Goal: Information Seeking & Learning: Learn about a topic

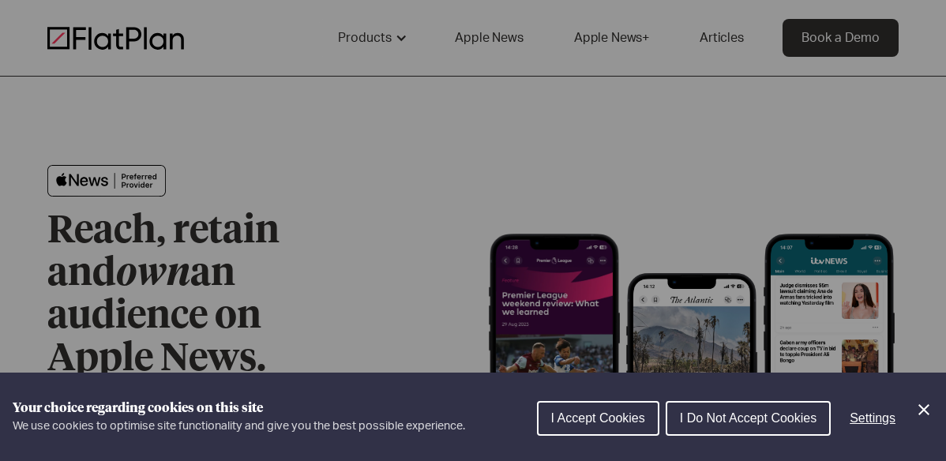
click at [769, 426] on button "I Do Not Accept Cookies" at bounding box center [748, 418] width 165 height 35
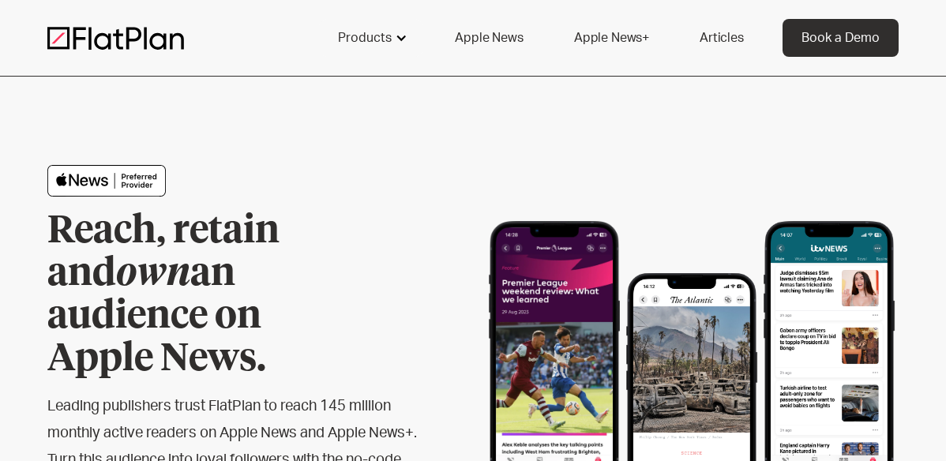
click at [400, 43] on div at bounding box center [401, 38] width 13 height 13
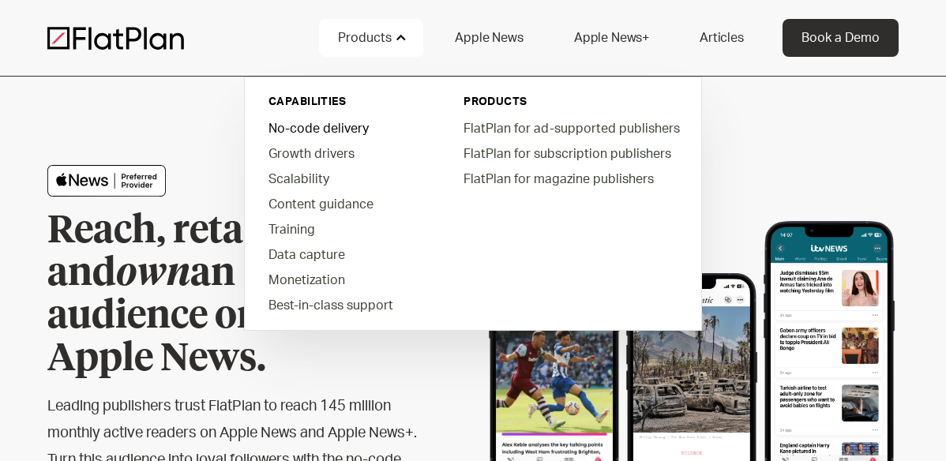
click at [318, 124] on link "No-code delivery" at bounding box center [345, 127] width 179 height 25
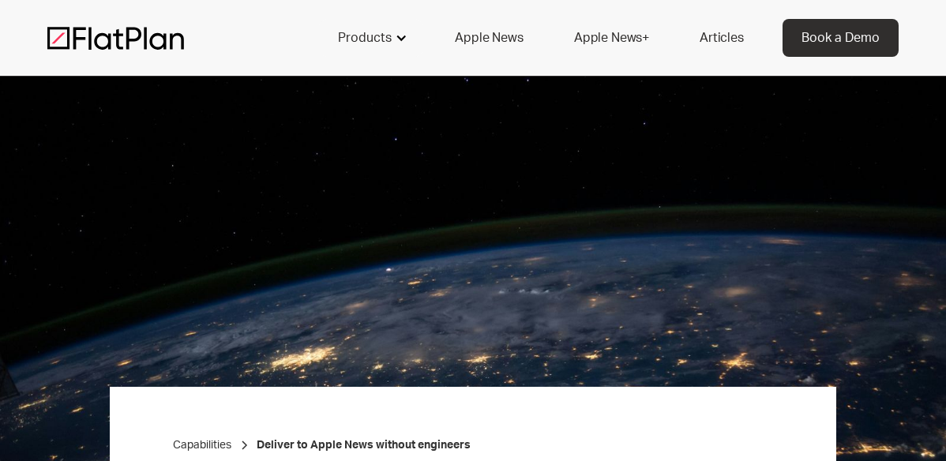
click at [381, 37] on div "Products" at bounding box center [365, 37] width 54 height 19
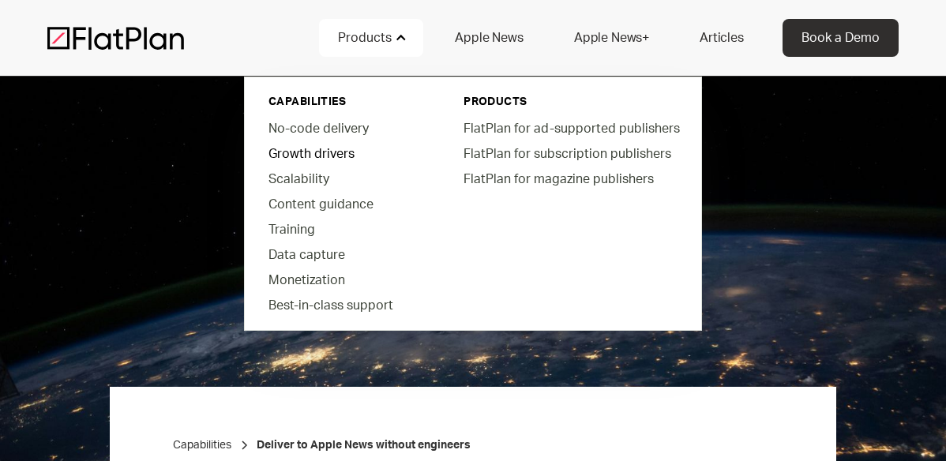
click at [303, 156] on link "Growth drivers" at bounding box center [345, 153] width 179 height 25
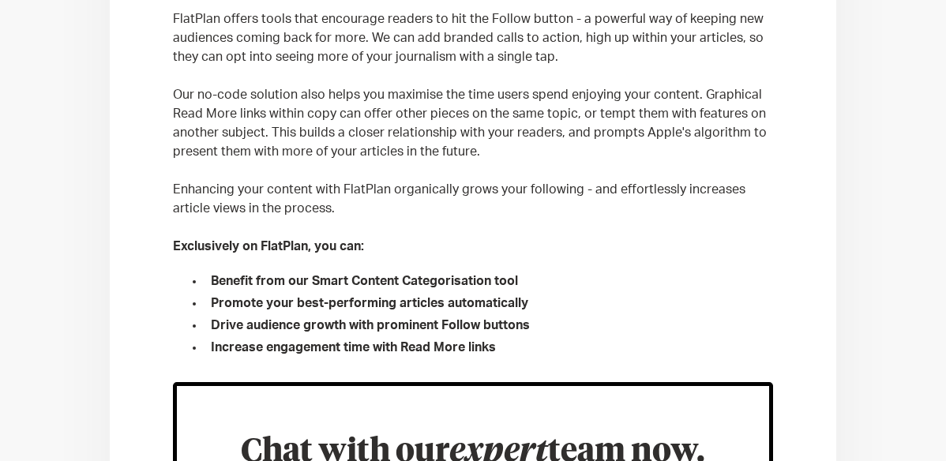
scroll to position [823, 0]
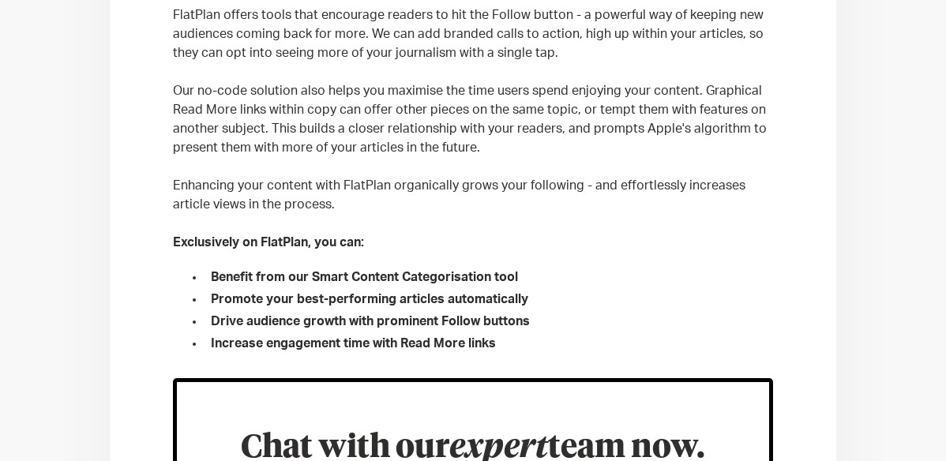
click at [357, 277] on li "Benefit from our Smart Content Categorisation tool" at bounding box center [488, 277] width 568 height 19
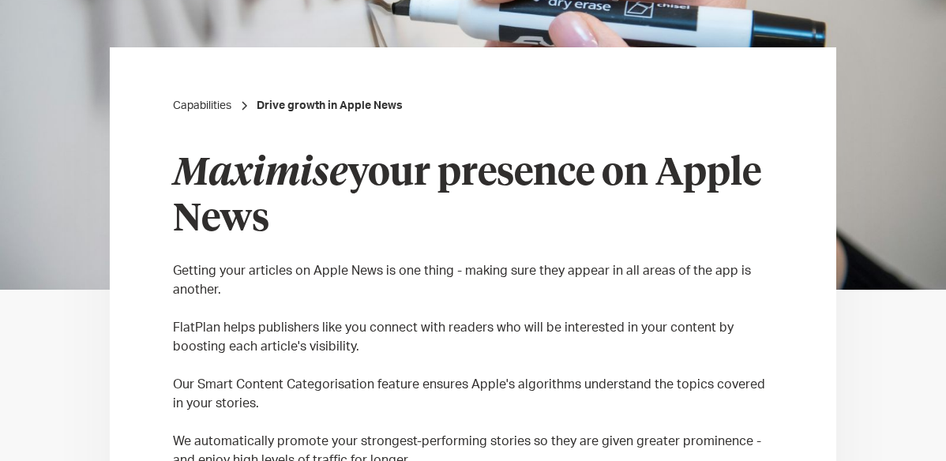
scroll to position [0, 0]
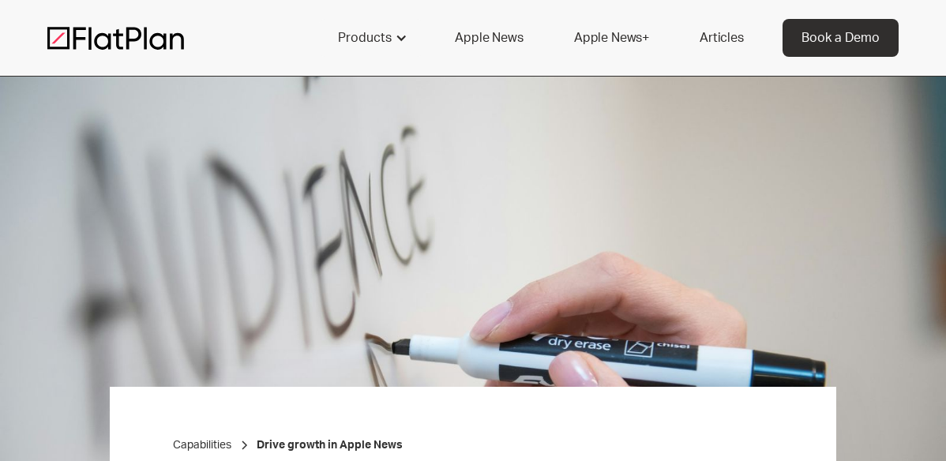
click at [182, 39] on img at bounding box center [115, 38] width 137 height 24
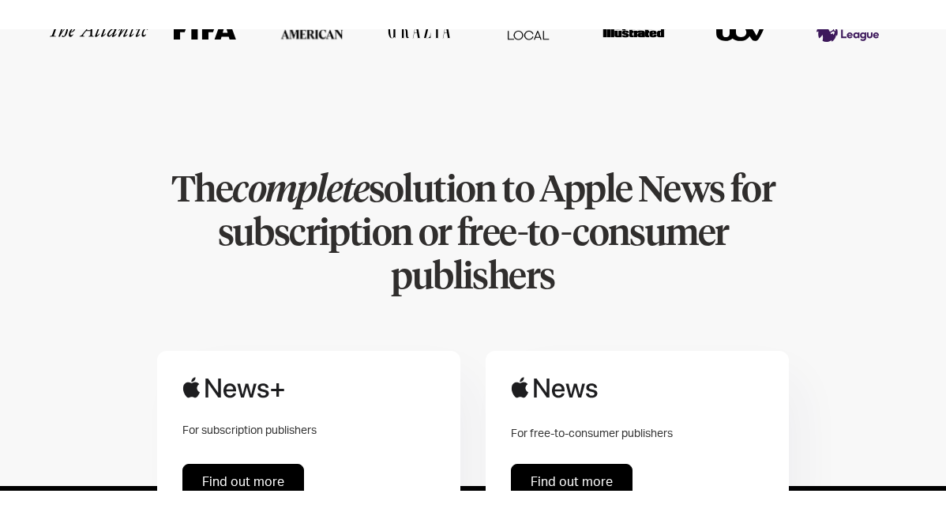
scroll to position [747, 0]
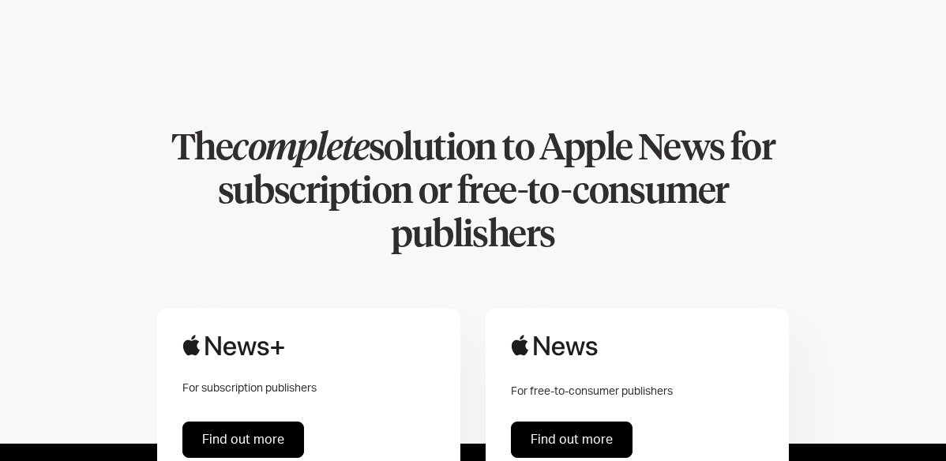
click at [550, 422] on link "Find out more" at bounding box center [572, 440] width 122 height 36
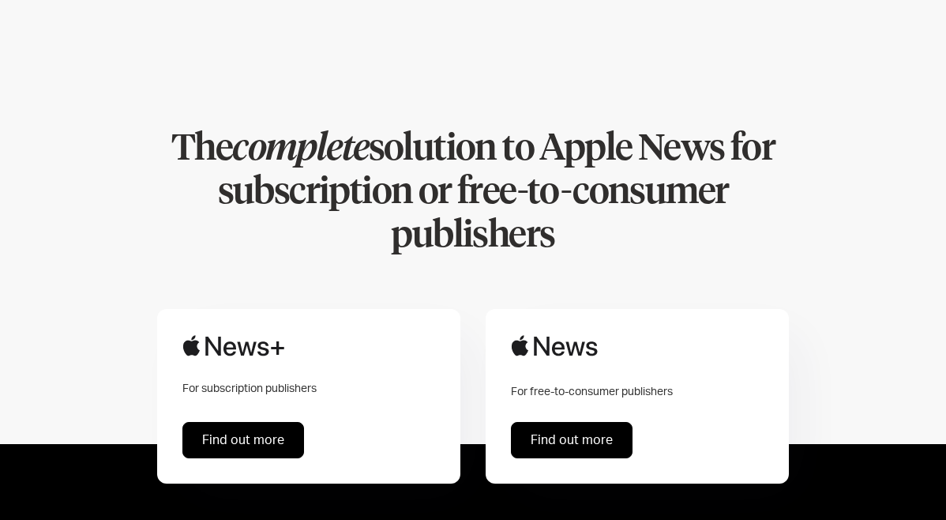
click at [223, 422] on link "Find out more" at bounding box center [243, 440] width 122 height 36
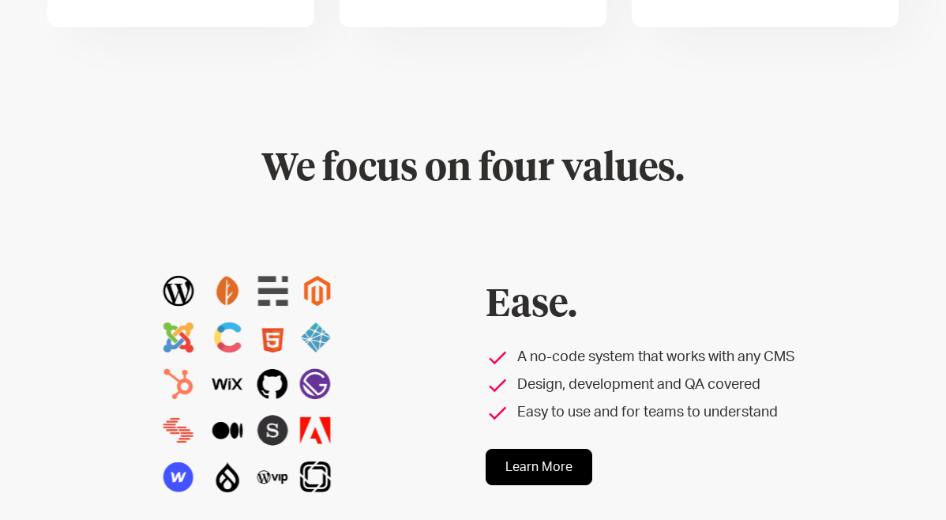
scroll to position [1394, 0]
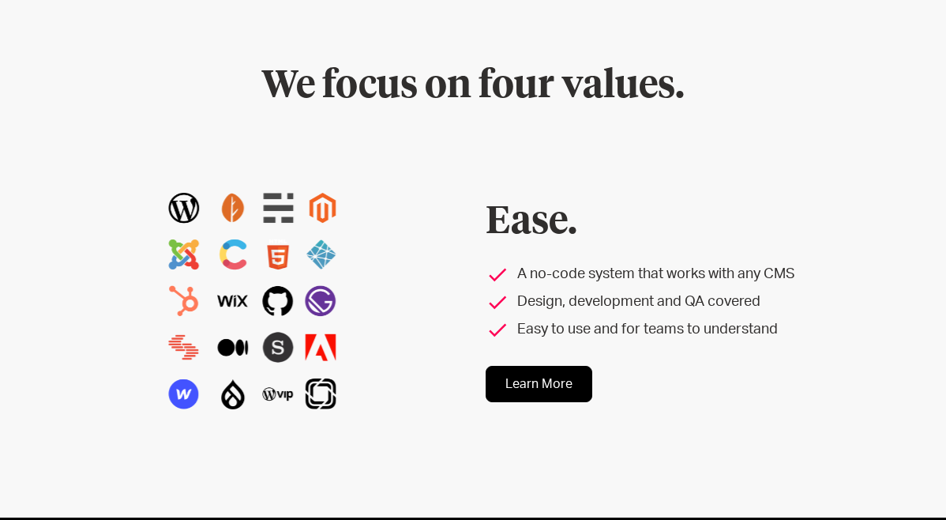
click at [548, 366] on link "Learn More" at bounding box center [539, 384] width 107 height 36
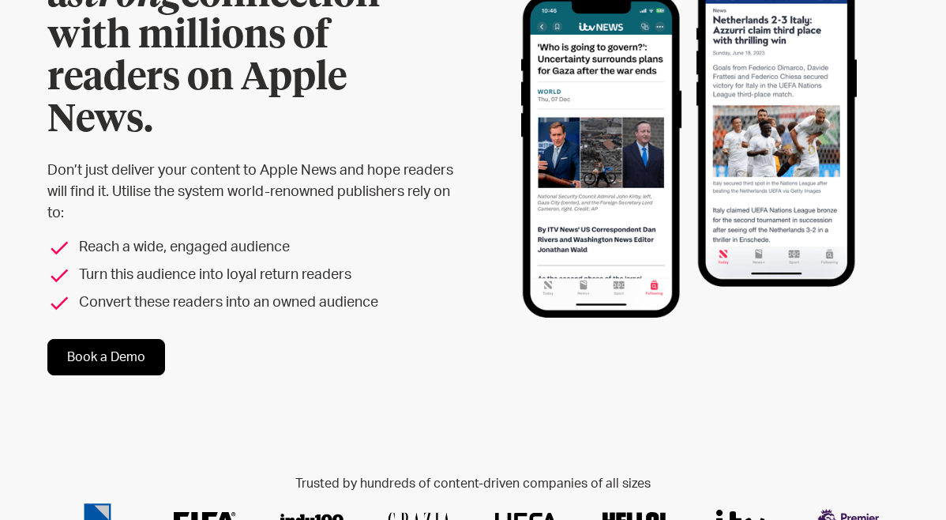
scroll to position [0, 0]
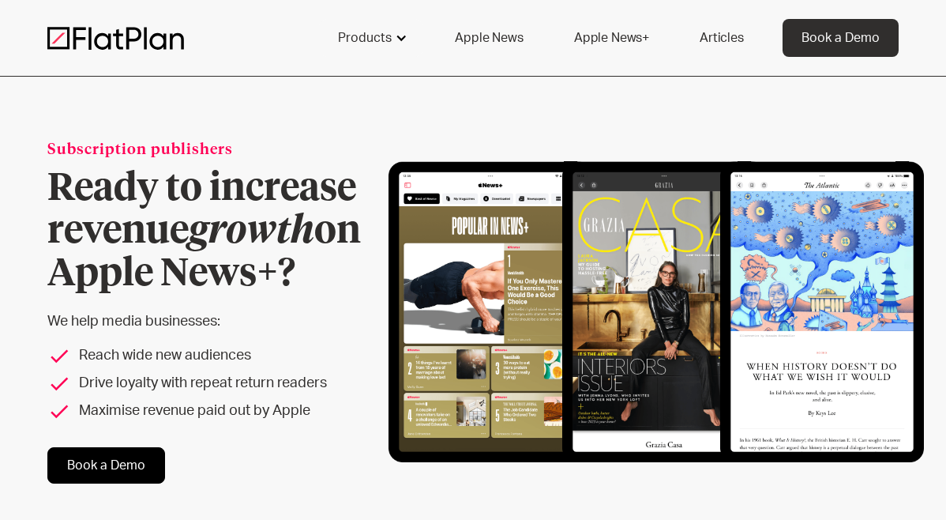
click at [388, 50] on div "Products" at bounding box center [371, 38] width 104 height 38
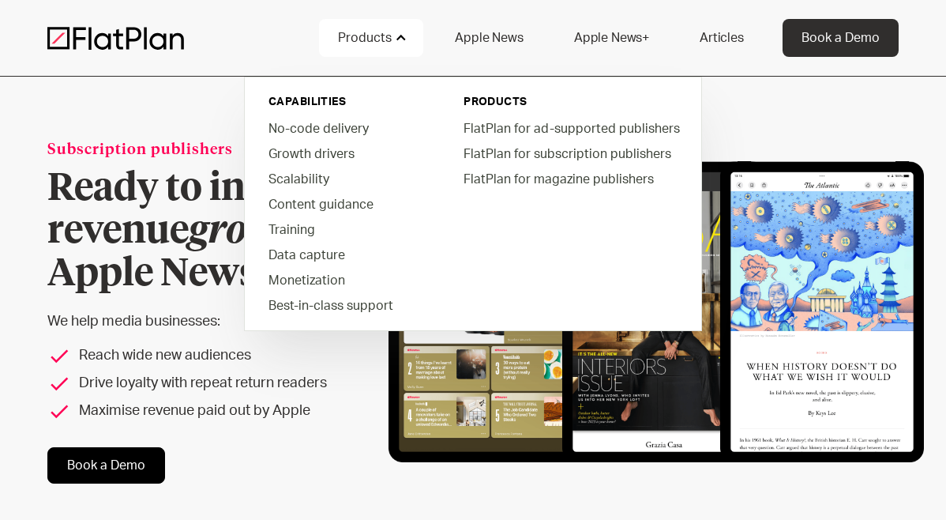
click at [516, 38] on link "Apple News" at bounding box center [489, 38] width 106 height 38
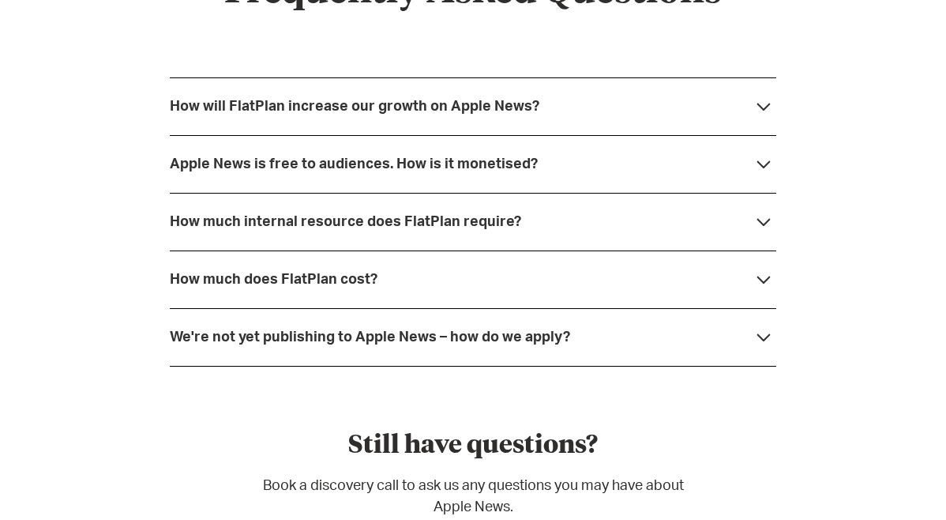
scroll to position [4147, 0]
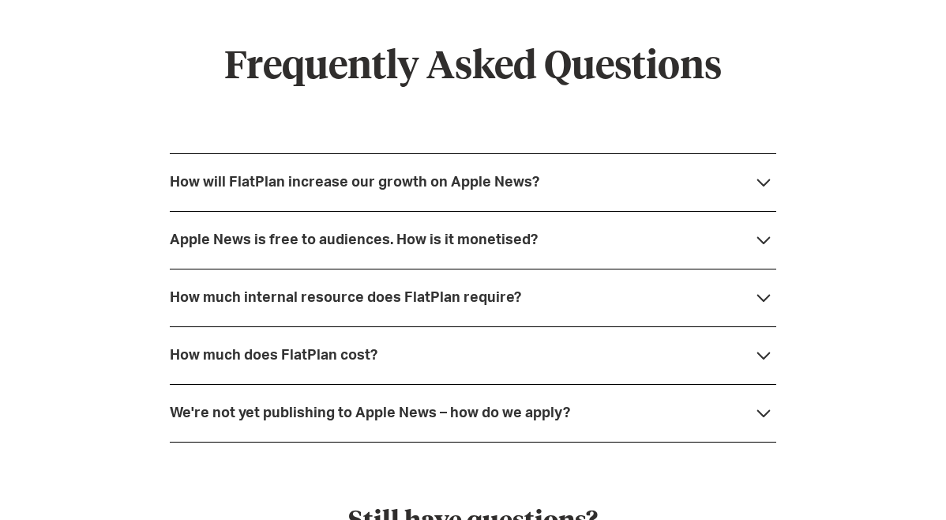
click at [392, 174] on div "How will FlatPlan increase our growth on Apple News?" at bounding box center [355, 182] width 370 height 16
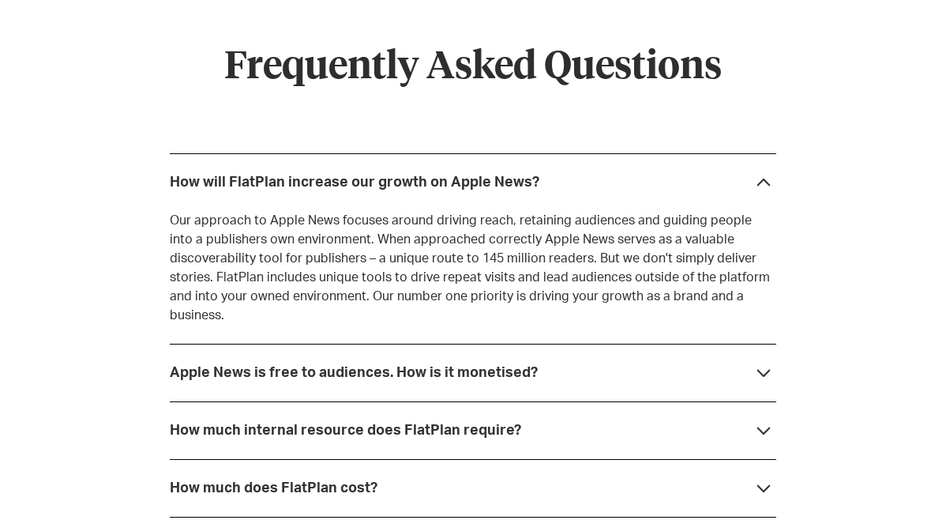
click at [625, 343] on div "Apple News is free to audiences. How is it monetised?" at bounding box center [473, 372] width 606 height 58
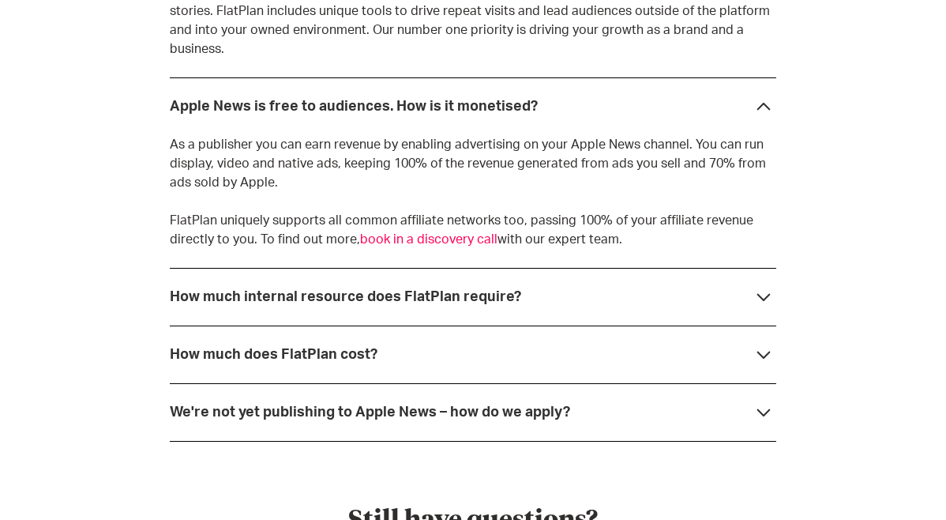
scroll to position [4403, 0]
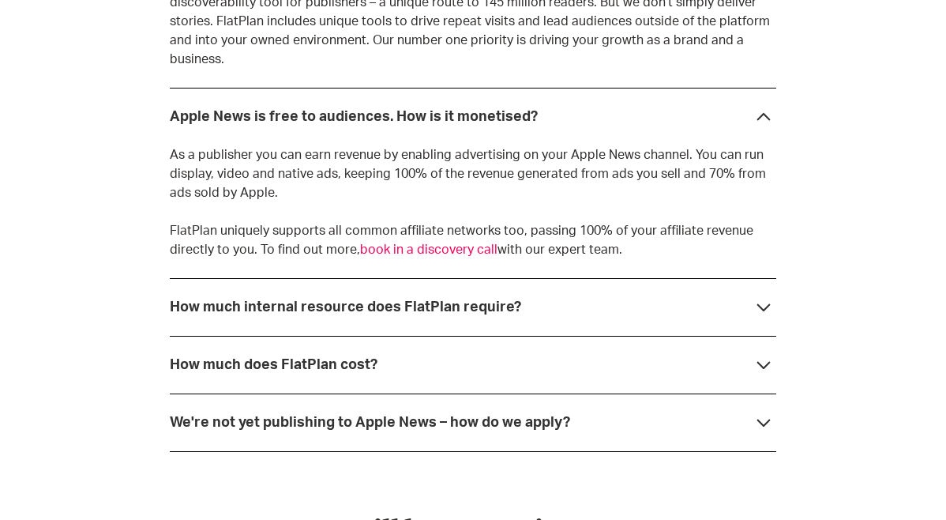
click at [497, 393] on div "We're not yet publishing to Apple News – how do we apply?" at bounding box center [473, 422] width 606 height 58
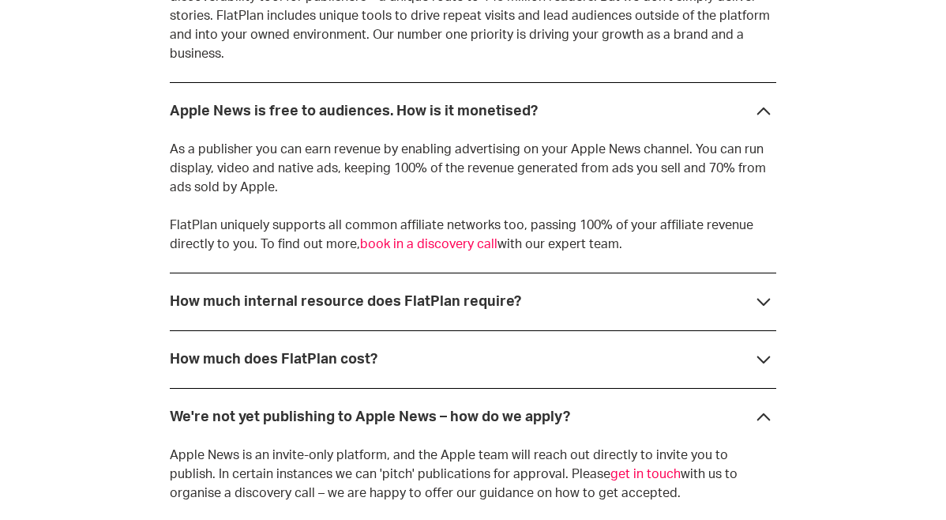
scroll to position [4411, 0]
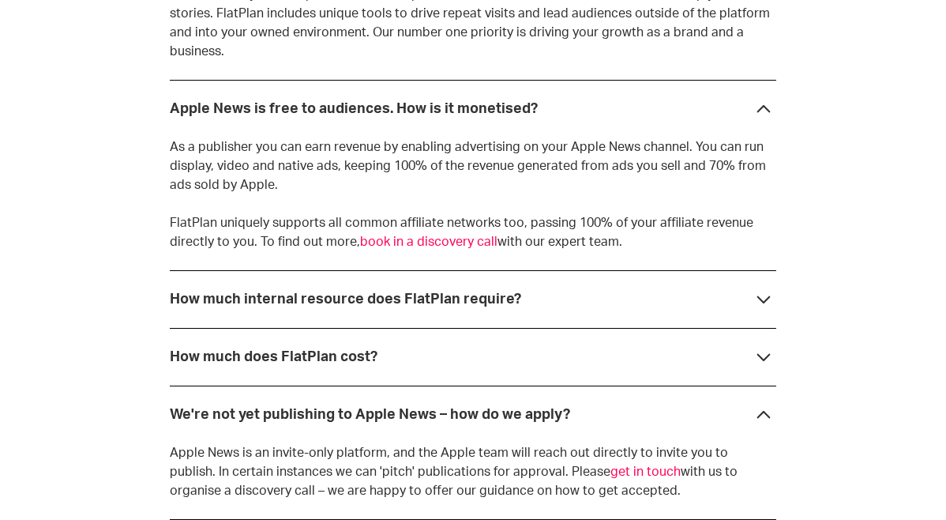
click at [478, 385] on div "We're not yet publishing to Apple News – how do we apply?" at bounding box center [473, 414] width 606 height 58
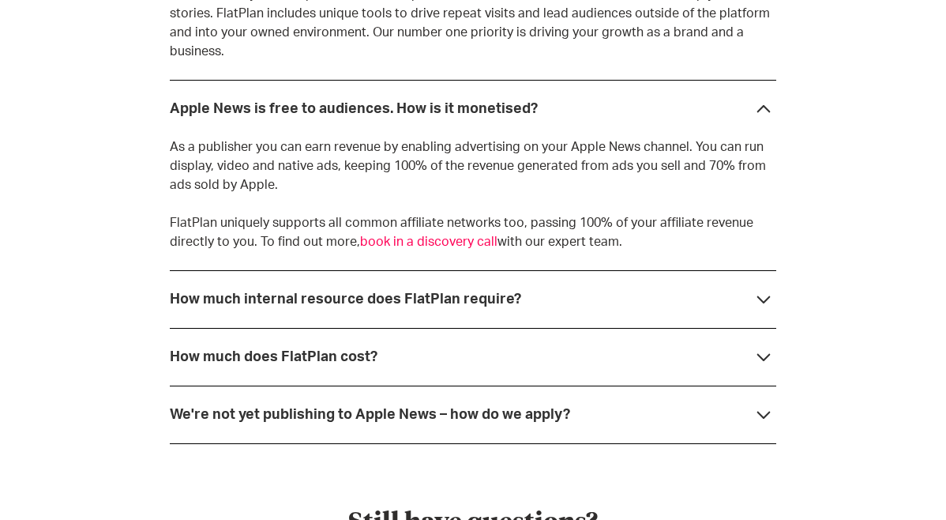
click at [481, 270] on div "How much internal resource does FlatPlan require?" at bounding box center [473, 299] width 606 height 58
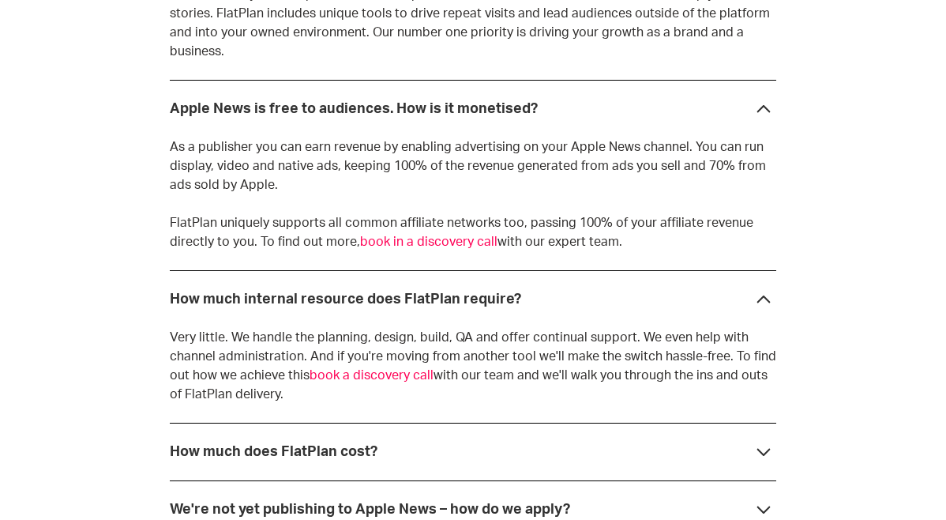
click at [481, 270] on div "How much internal resource does FlatPlan require?" at bounding box center [473, 299] width 606 height 58
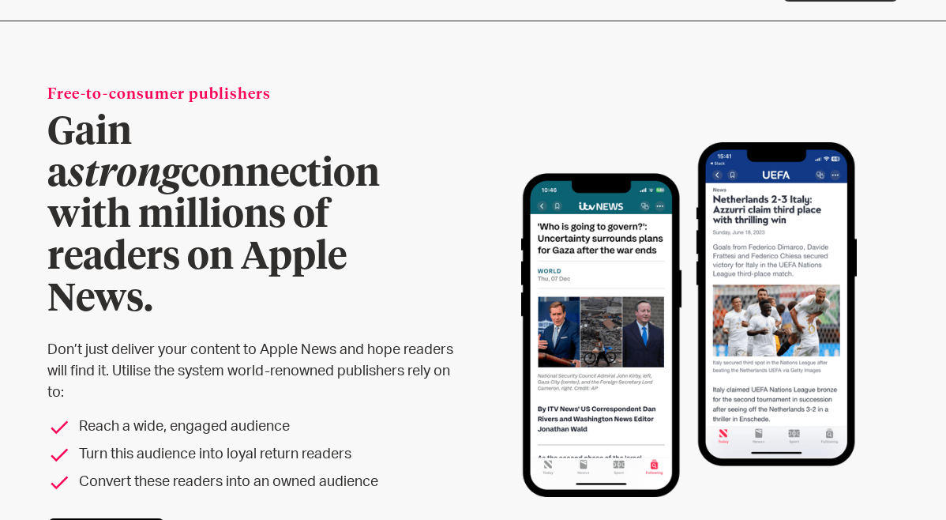
scroll to position [0, 0]
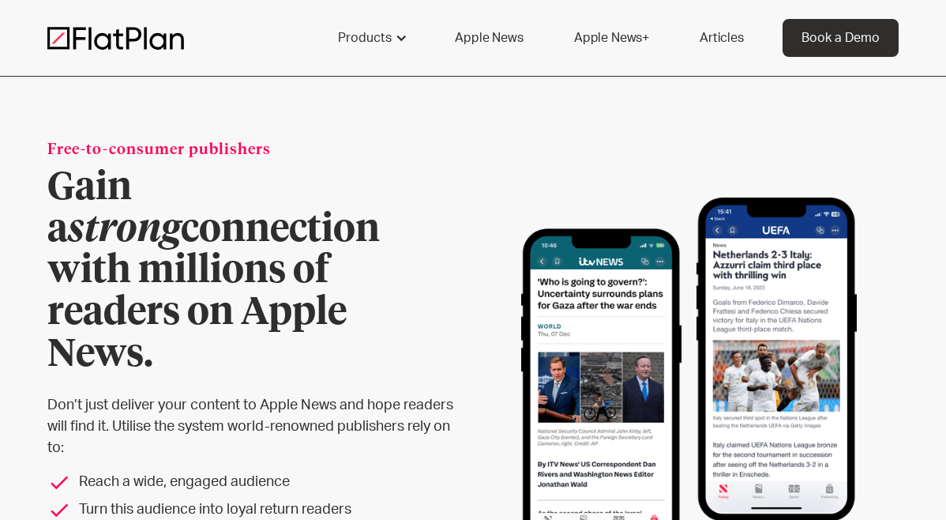
click at [611, 43] on link "Apple News+" at bounding box center [611, 38] width 113 height 38
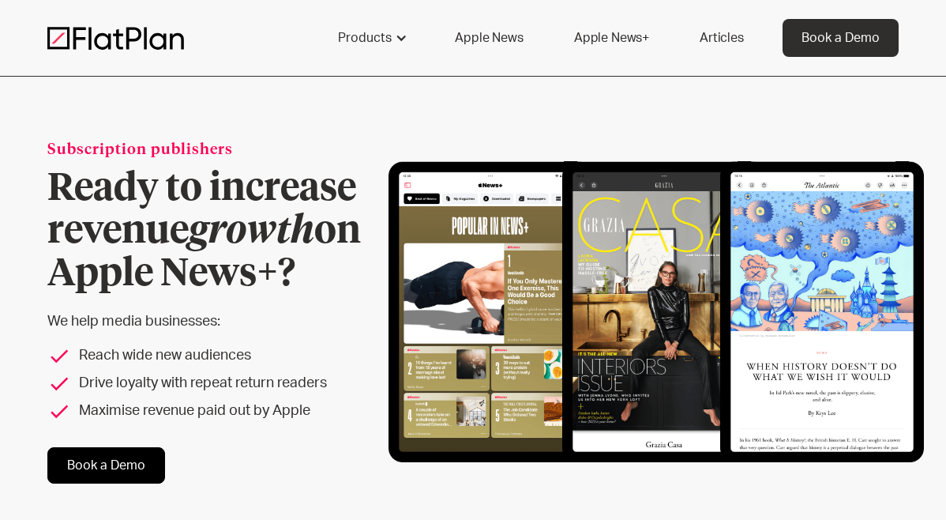
click at [738, 36] on link "Articles" at bounding box center [722, 38] width 82 height 38
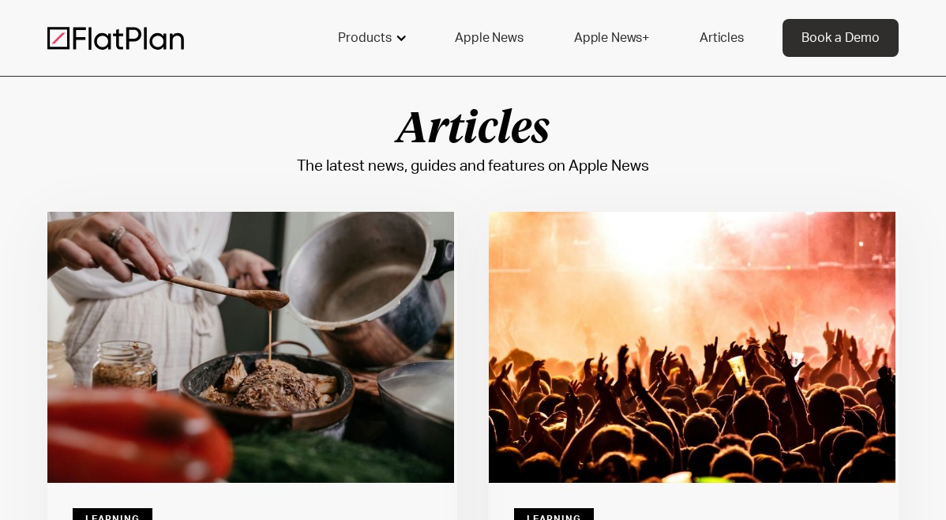
click at [380, 38] on div "Products" at bounding box center [365, 37] width 54 height 19
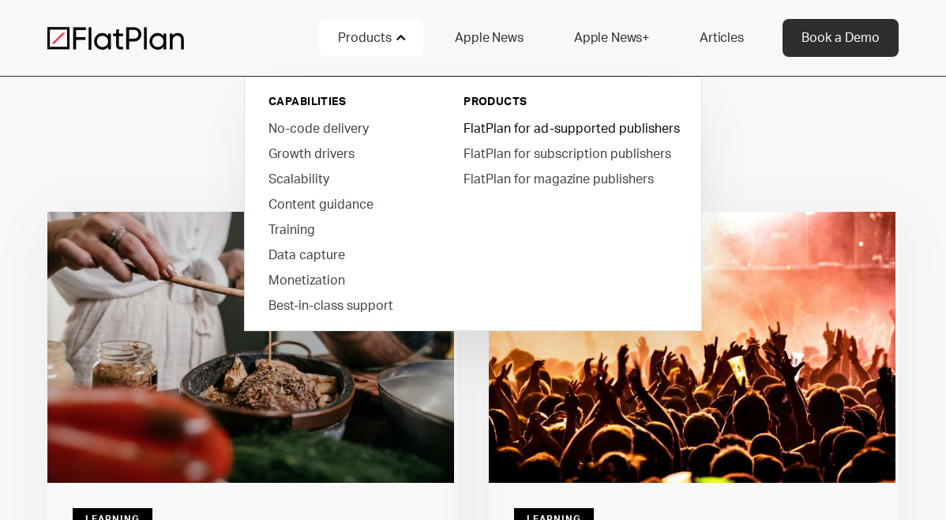
click at [561, 130] on link "FlatPlan for ad-supported publishers" at bounding box center [570, 127] width 239 height 25
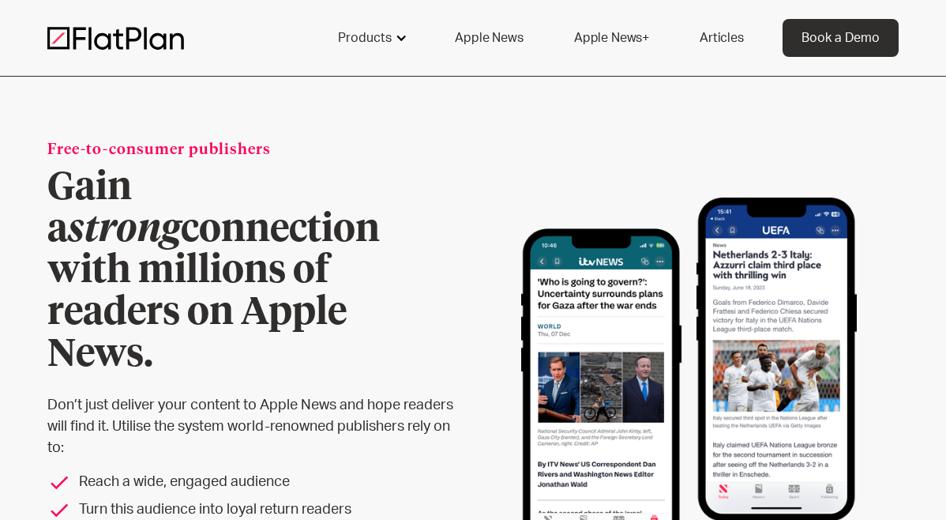
click at [387, 56] on div "Products" at bounding box center [371, 38] width 104 height 38
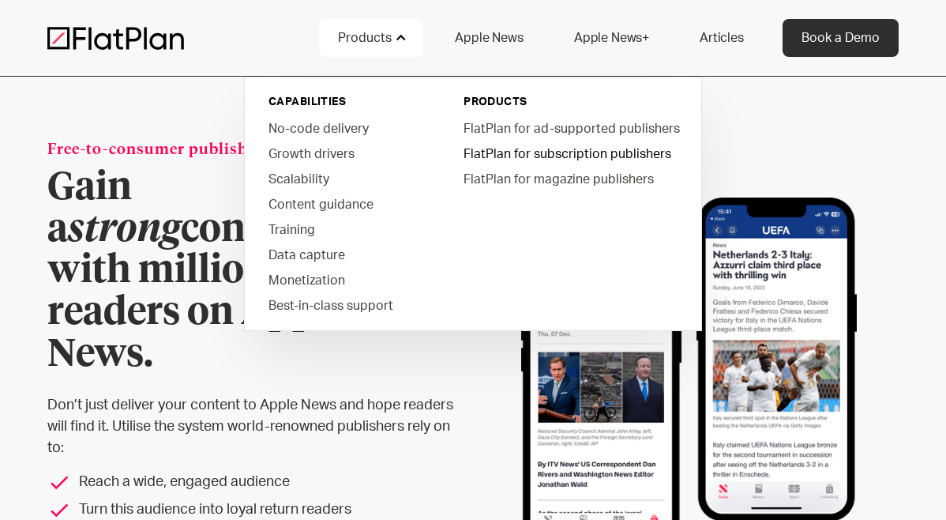
click at [552, 148] on link "FlatPlan for subscription publishers" at bounding box center [570, 153] width 239 height 25
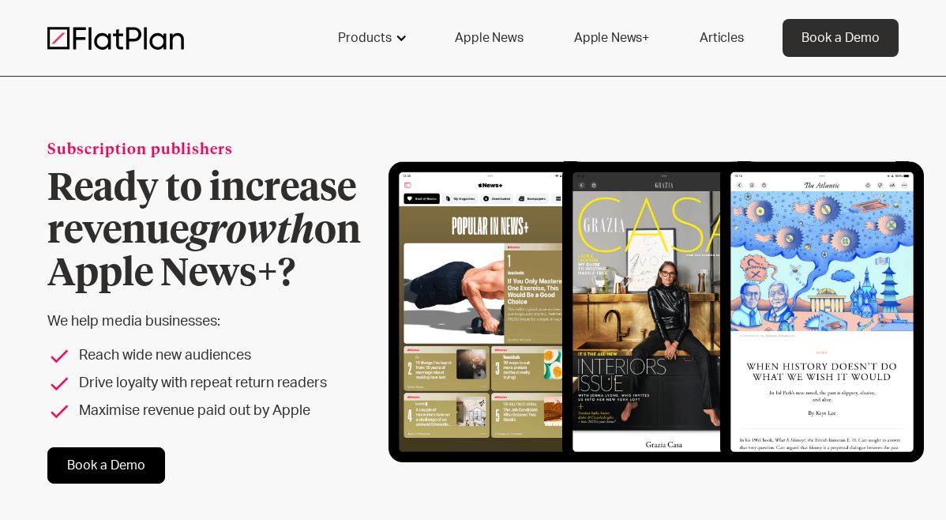
click at [388, 32] on div "Products" at bounding box center [365, 37] width 54 height 19
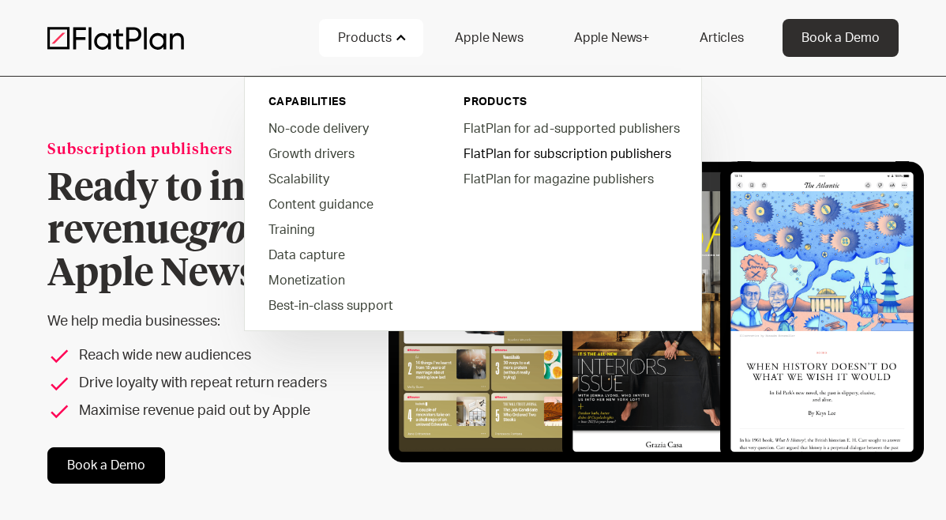
click at [518, 164] on link "FlatPlan for subscription publishers" at bounding box center [570, 153] width 239 height 25
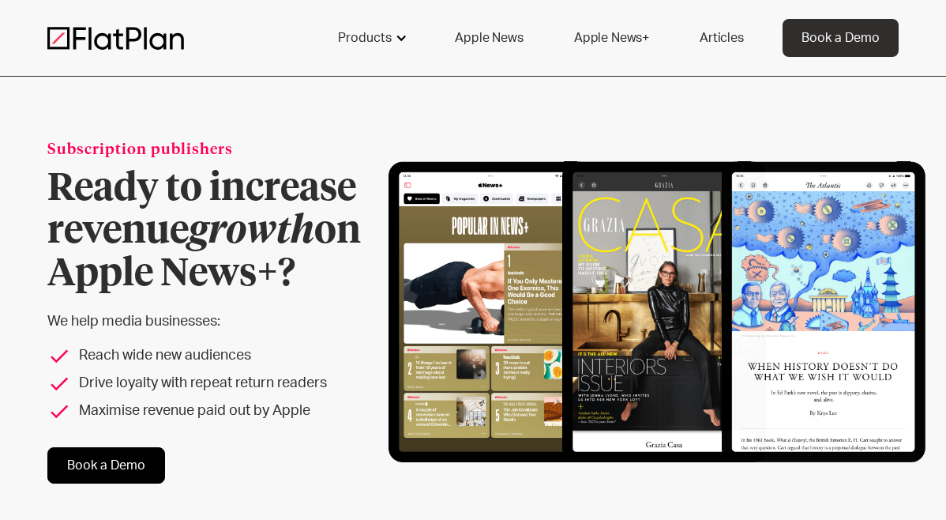
click at [386, 37] on div "Products" at bounding box center [365, 37] width 54 height 19
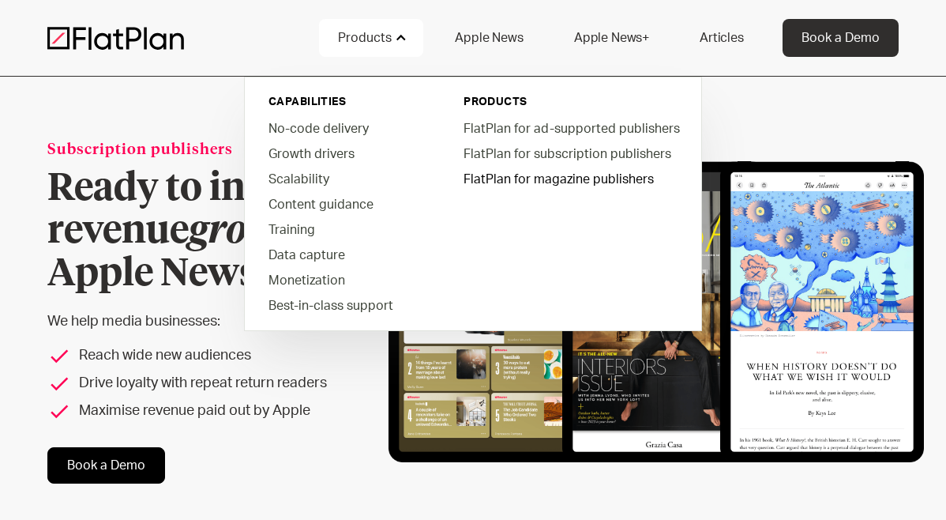
click at [522, 185] on link "FlatPlan for magazine publishers" at bounding box center [570, 178] width 239 height 25
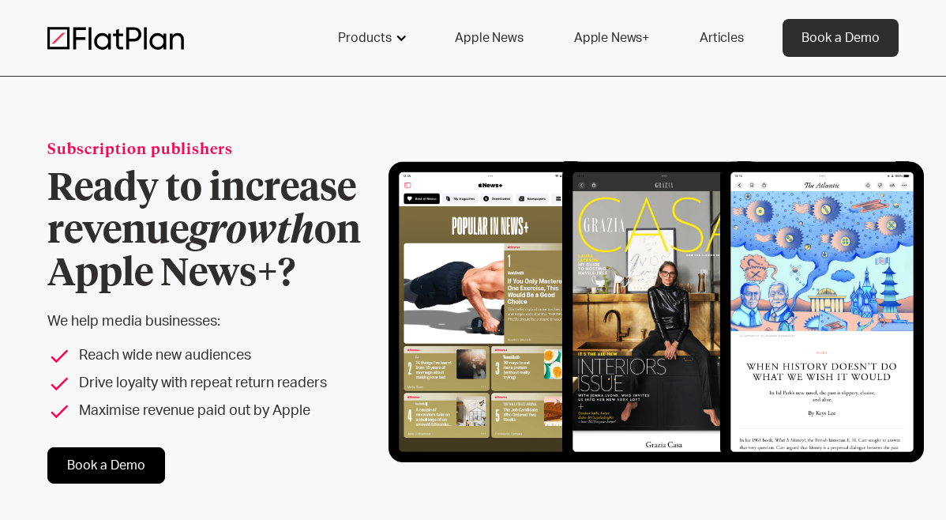
click at [389, 40] on div "Products" at bounding box center [365, 37] width 54 height 19
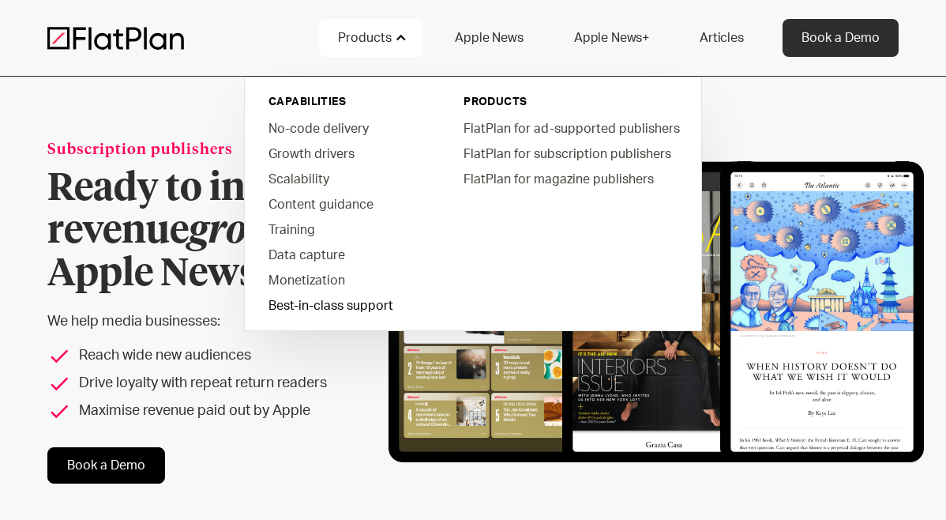
click at [313, 306] on link "Best-in-class support" at bounding box center [345, 304] width 179 height 25
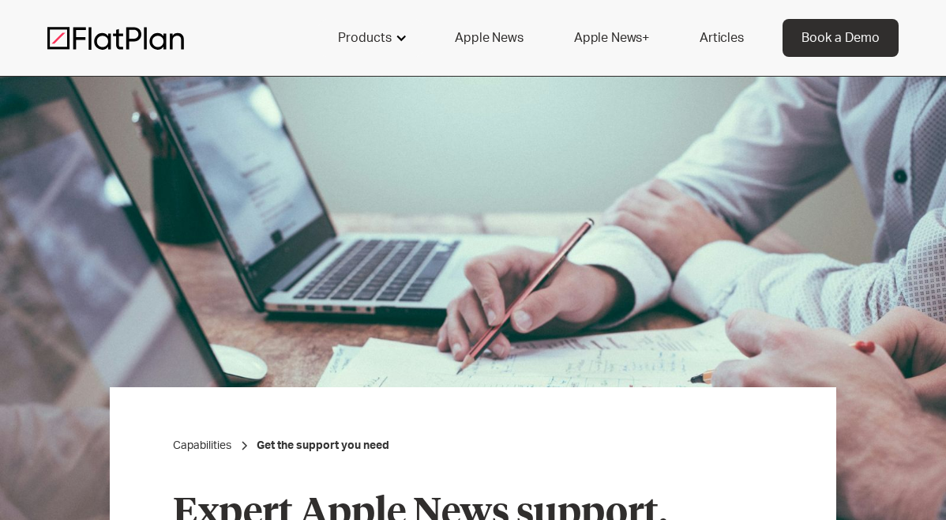
click at [379, 37] on div "Products" at bounding box center [365, 37] width 54 height 19
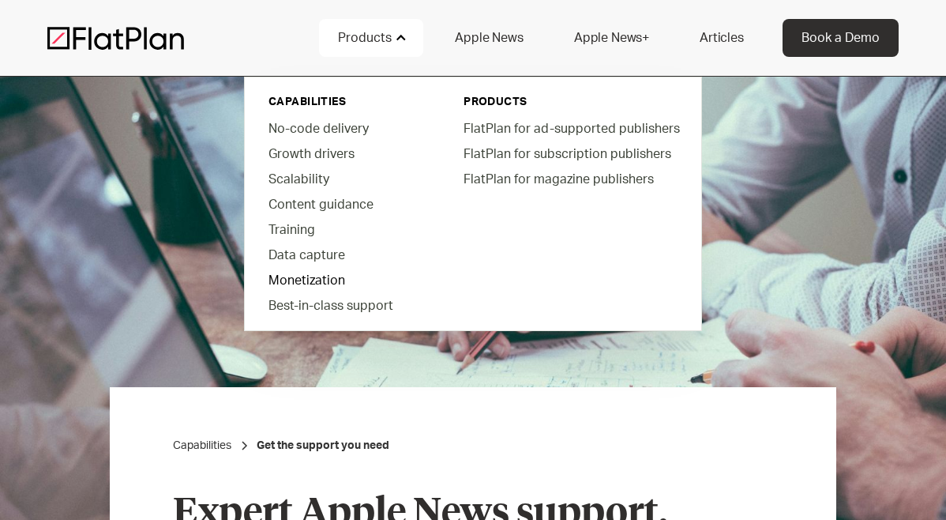
click at [305, 287] on link "Monetization" at bounding box center [345, 279] width 179 height 25
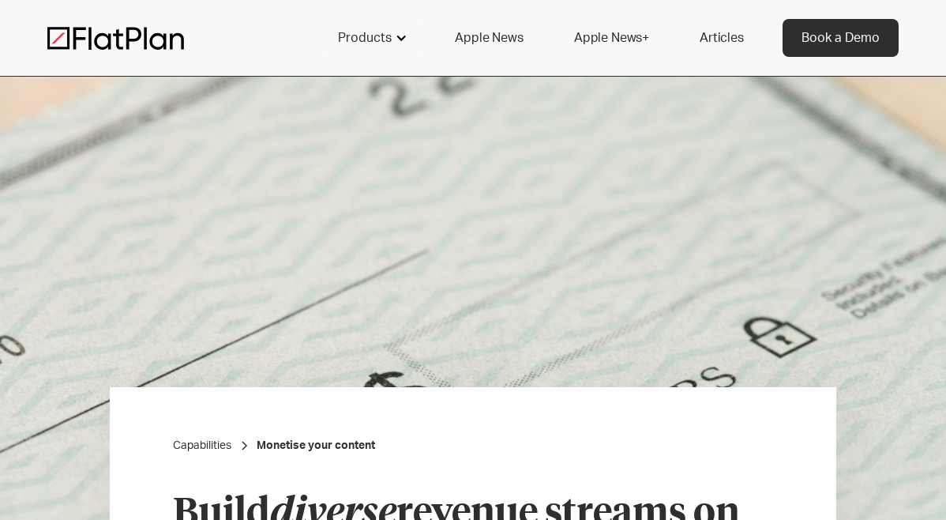
click at [374, 45] on div "Products" at bounding box center [365, 37] width 54 height 19
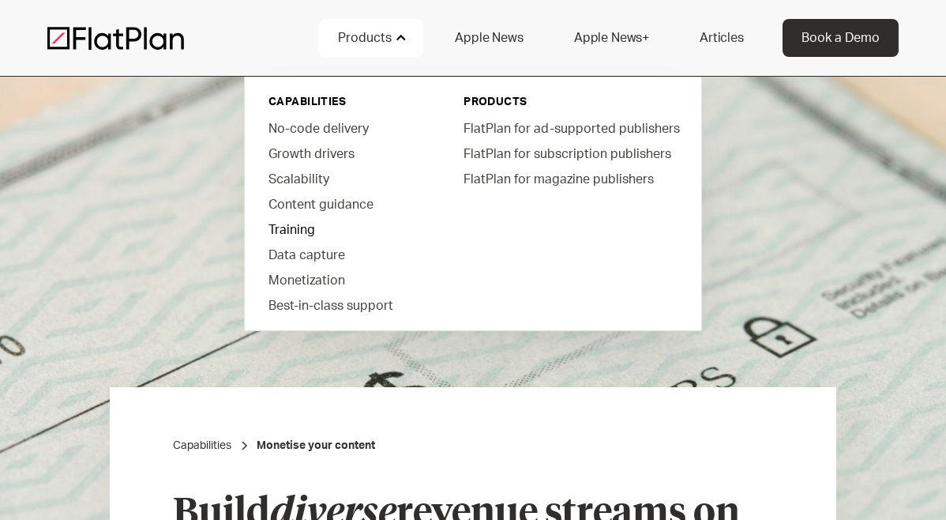
click at [299, 225] on link "Training" at bounding box center [345, 228] width 179 height 25
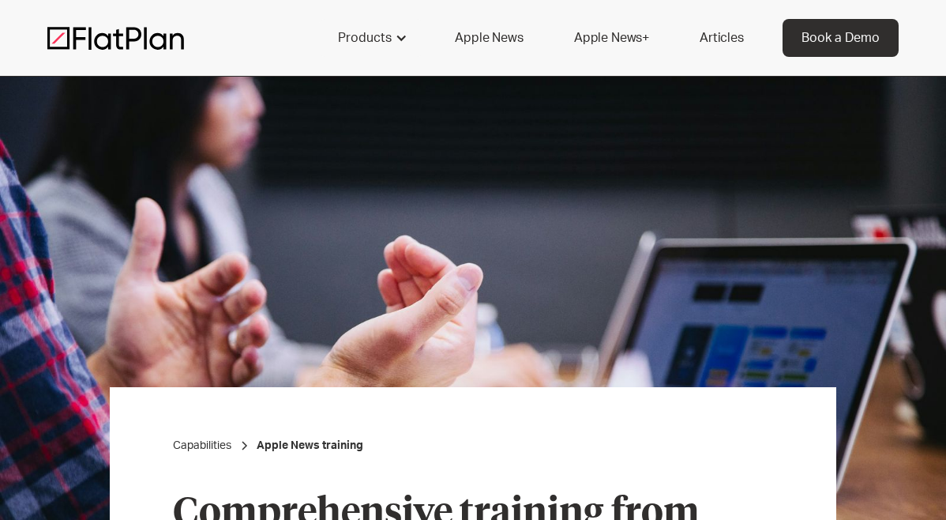
click at [155, 43] on img at bounding box center [115, 38] width 137 height 24
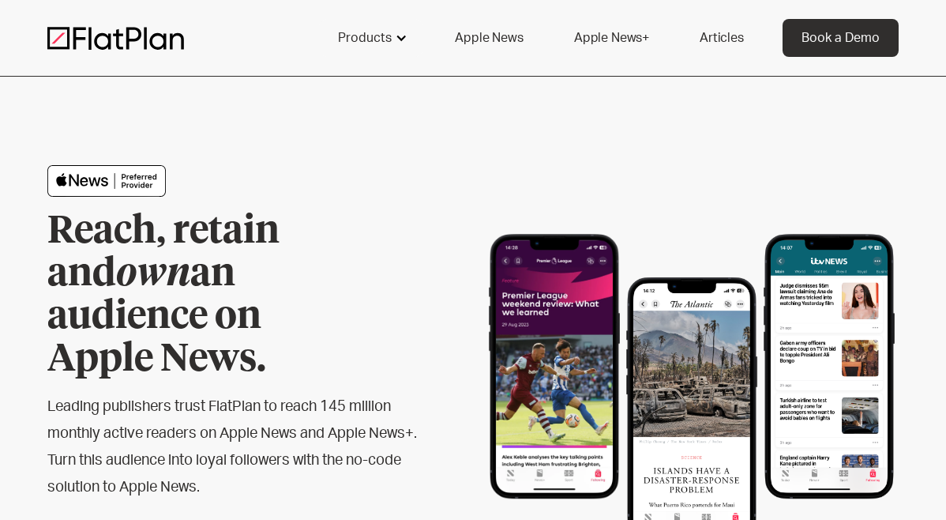
click at [392, 40] on div "Products" at bounding box center [365, 37] width 54 height 19
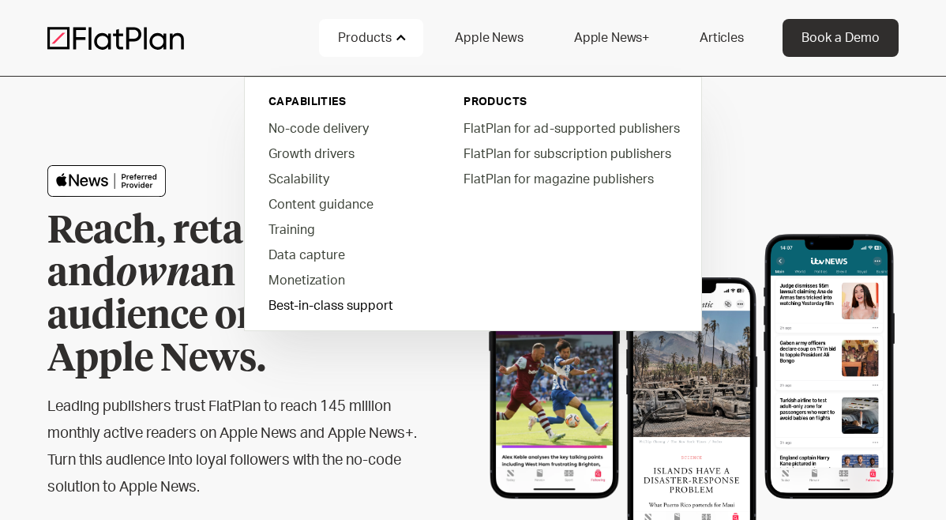
click at [325, 305] on link "Best-in-class support" at bounding box center [345, 304] width 179 height 25
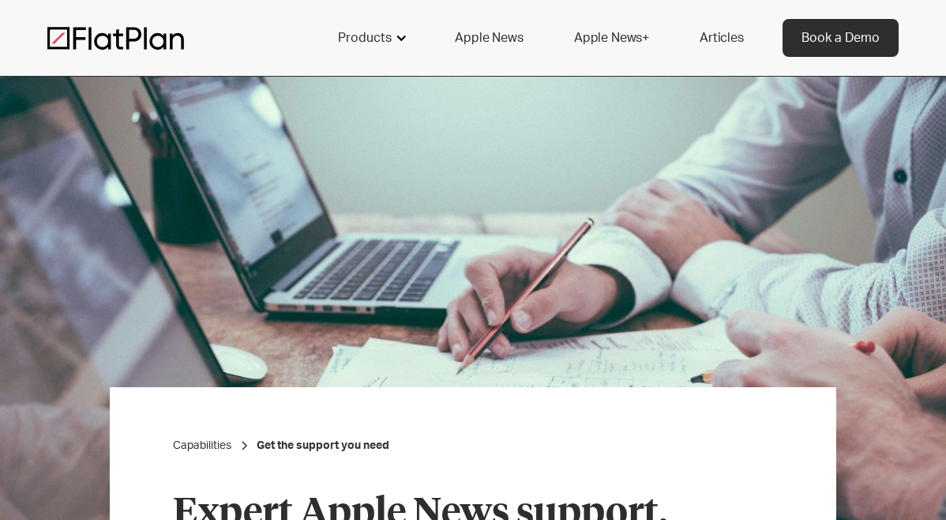
click at [394, 41] on div "Products" at bounding box center [371, 38] width 104 height 38
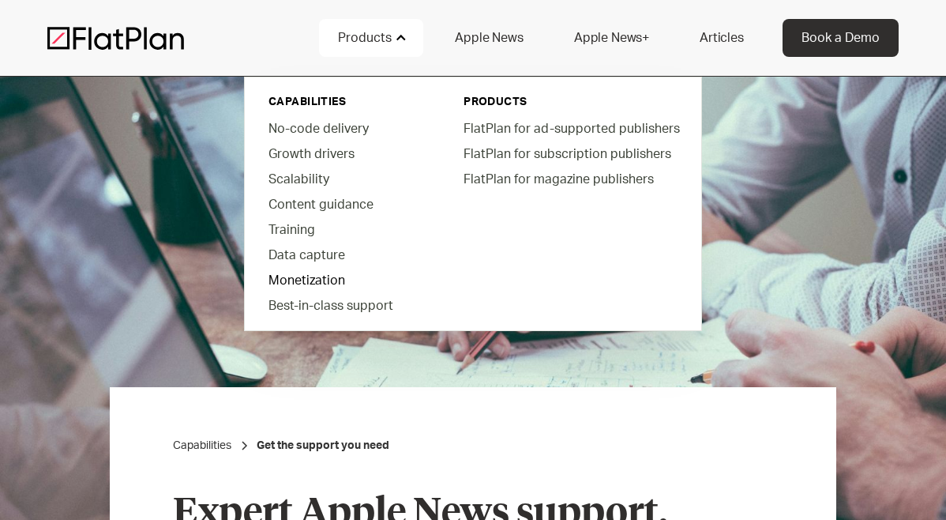
click at [315, 277] on link "Monetization" at bounding box center [345, 279] width 179 height 25
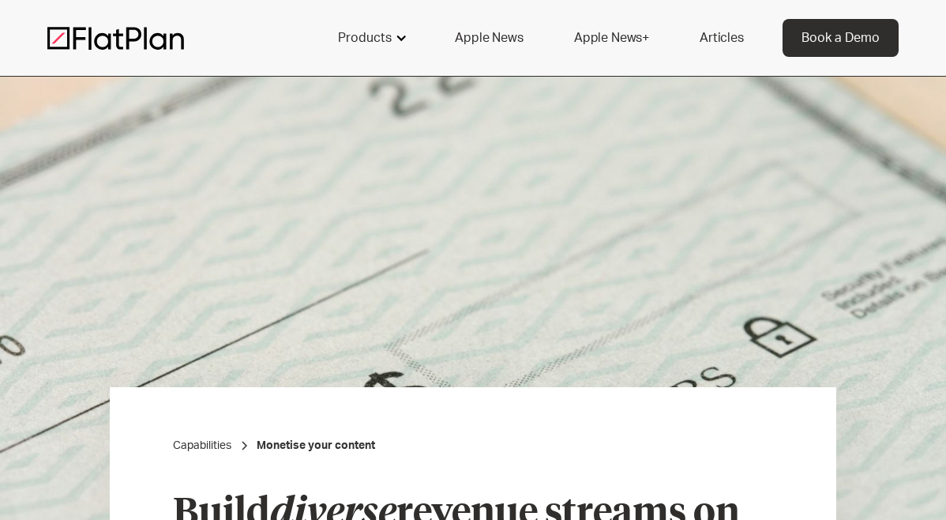
click at [383, 39] on div "Products" at bounding box center [365, 37] width 54 height 19
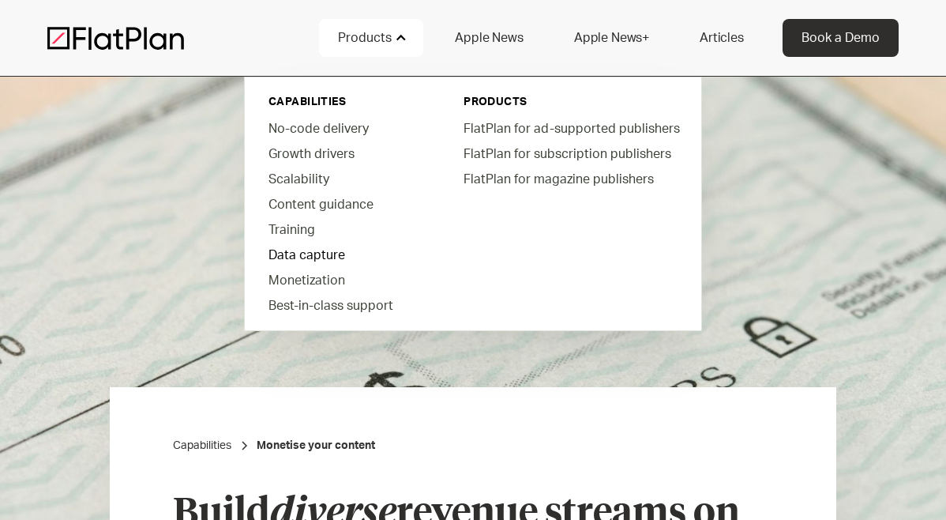
click at [306, 256] on link "Data capture" at bounding box center [345, 254] width 179 height 25
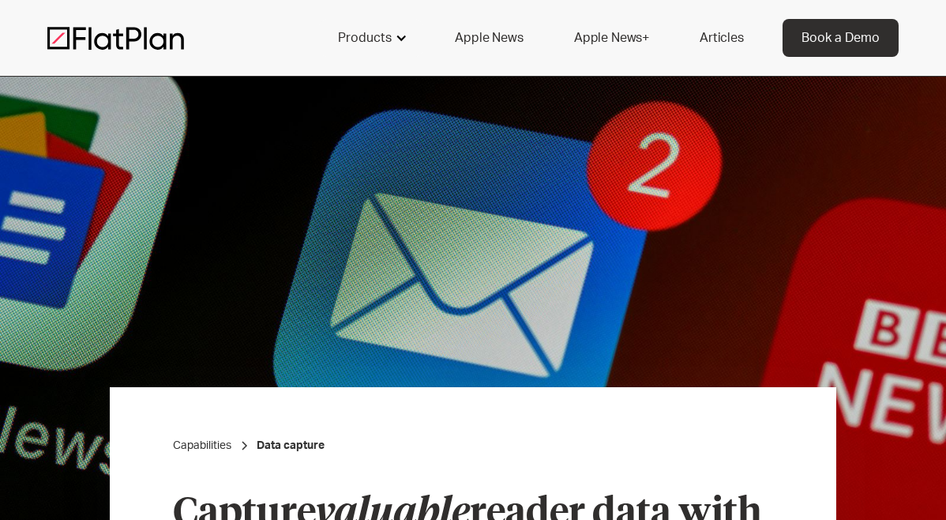
click at [381, 43] on div "Products" at bounding box center [365, 37] width 54 height 19
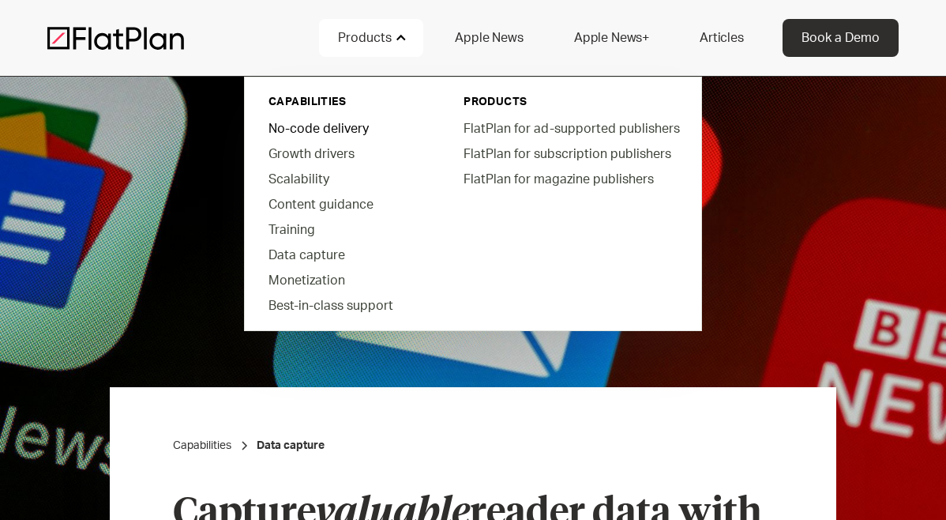
click at [339, 120] on link "No-code delivery" at bounding box center [345, 127] width 179 height 25
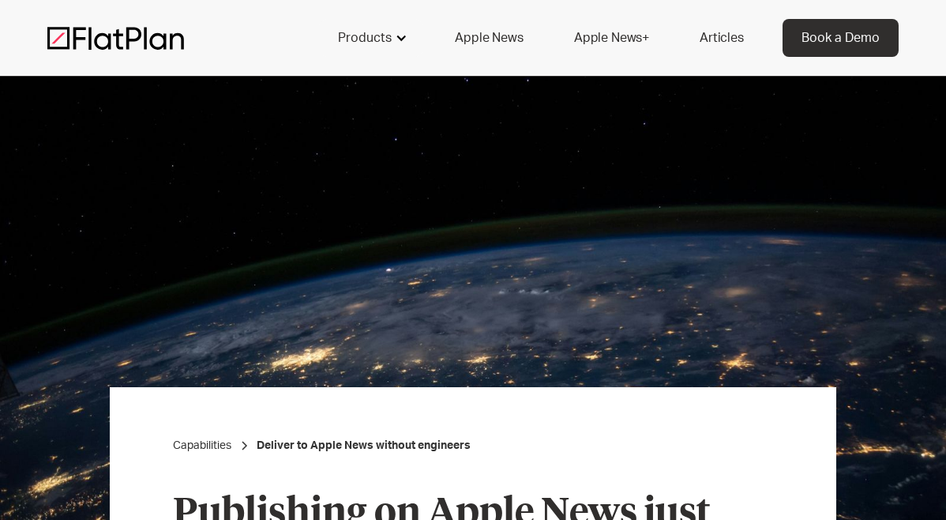
click at [392, 27] on div "Products" at bounding box center [371, 38] width 104 height 38
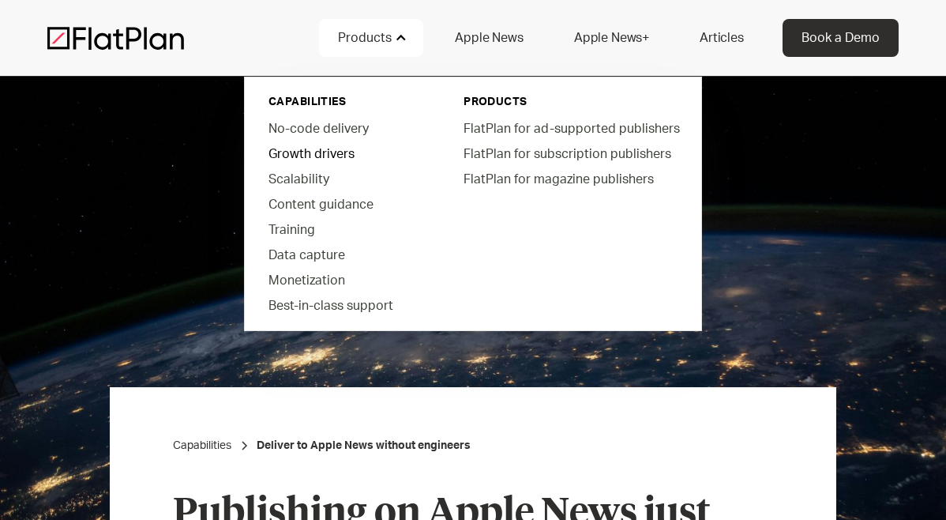
click at [332, 151] on link "Growth drivers" at bounding box center [345, 153] width 179 height 25
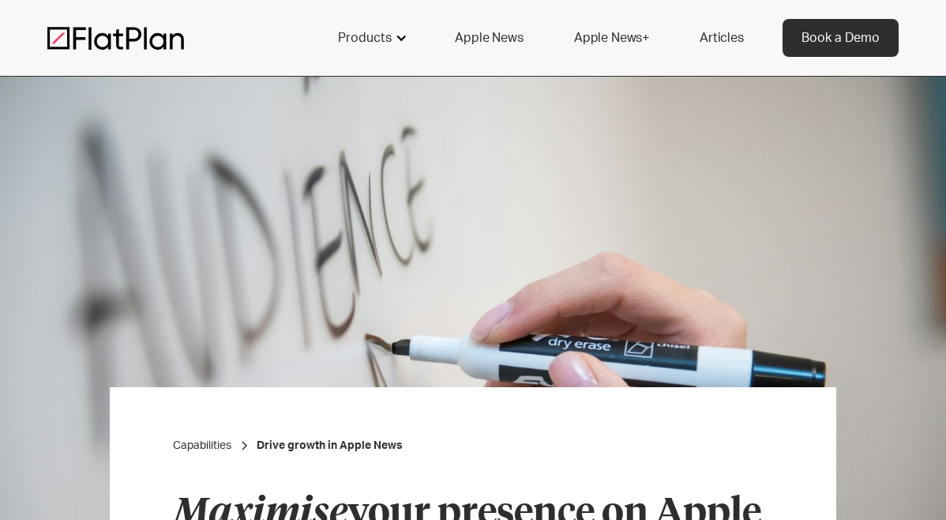
click at [379, 36] on div "Products" at bounding box center [365, 37] width 54 height 19
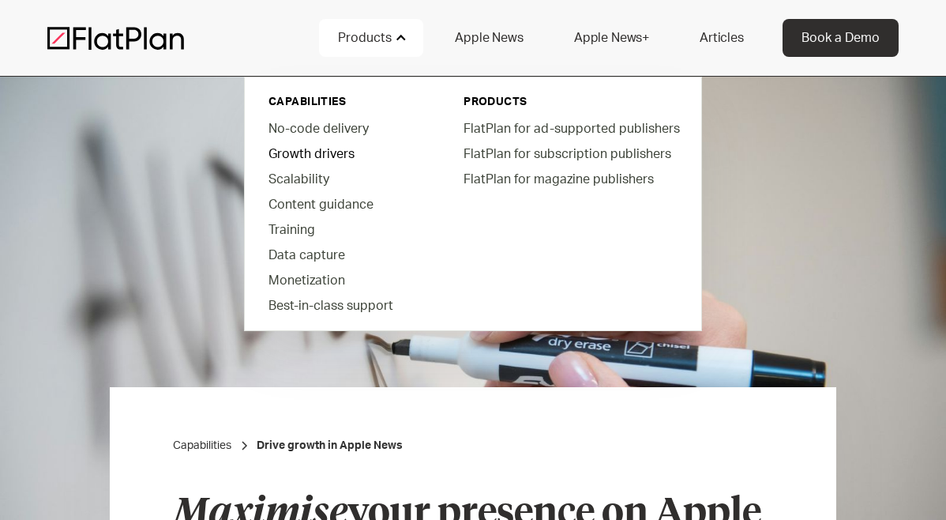
click at [308, 150] on link "Growth drivers" at bounding box center [345, 153] width 179 height 25
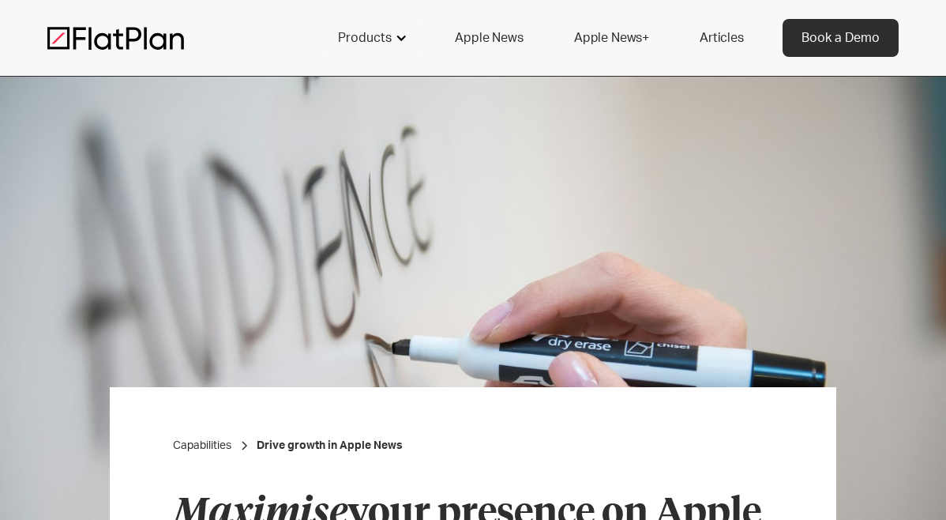
click at [382, 43] on div "Products" at bounding box center [365, 37] width 54 height 19
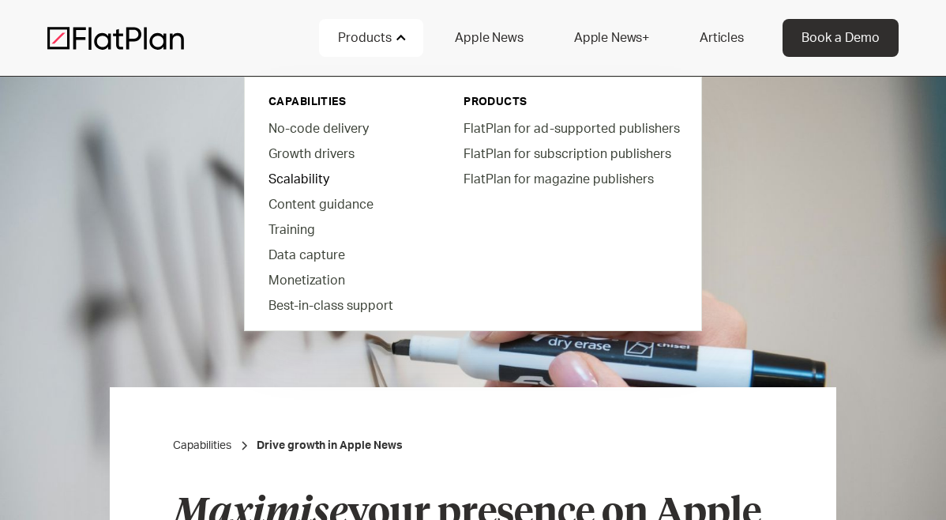
click at [313, 178] on link "Scalability" at bounding box center [345, 178] width 179 height 25
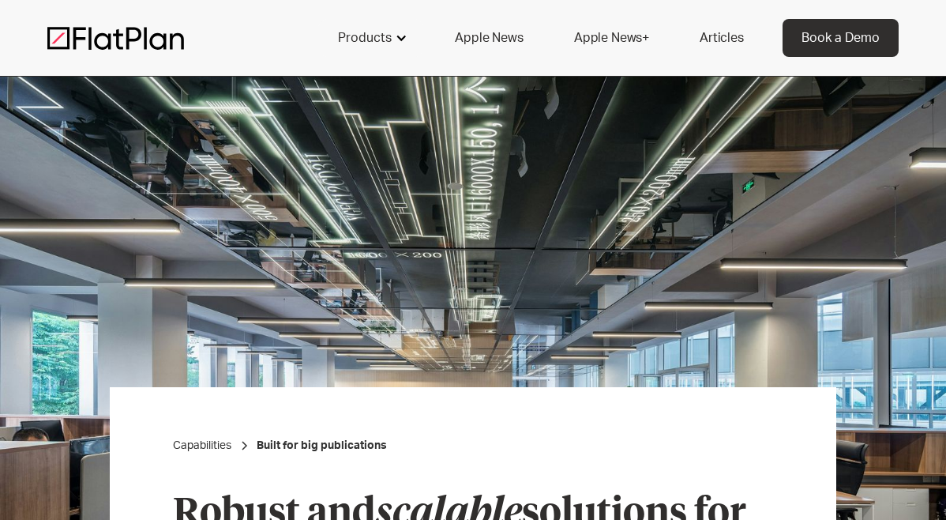
click at [378, 44] on div "Products" at bounding box center [365, 37] width 54 height 19
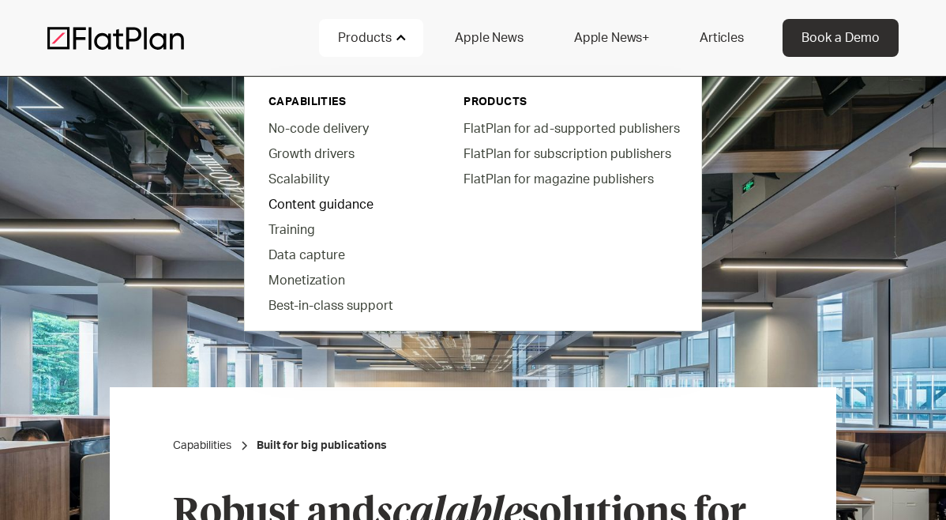
click at [306, 206] on link "Content guidance" at bounding box center [345, 203] width 179 height 25
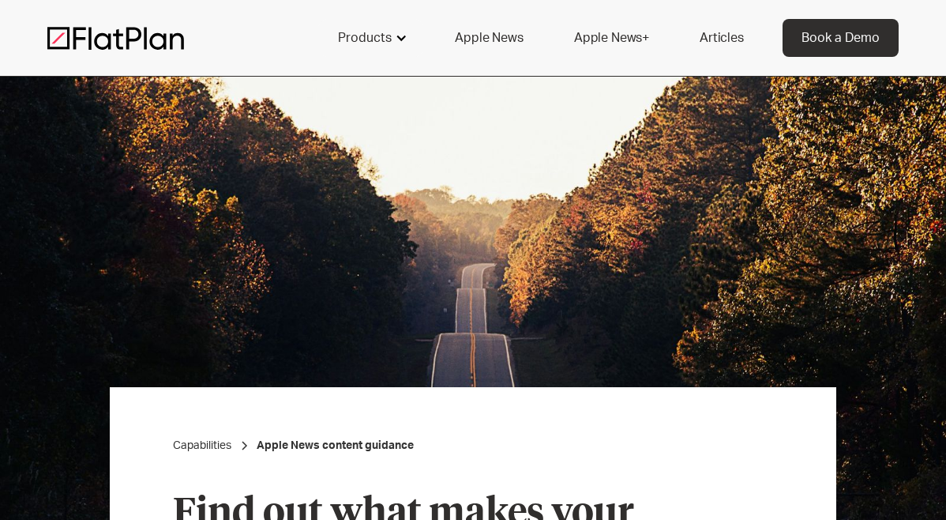
click at [359, 46] on div "Products" at bounding box center [365, 37] width 54 height 19
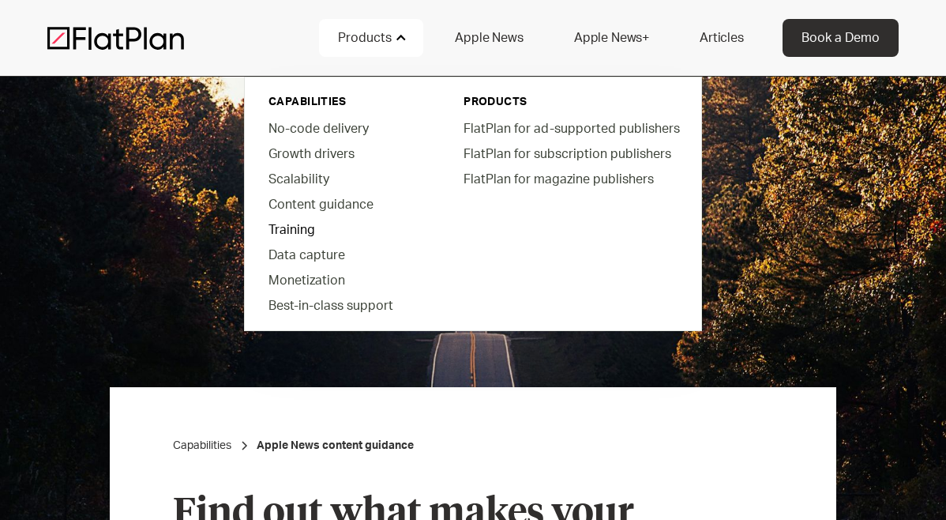
click at [300, 228] on link "Training" at bounding box center [345, 228] width 179 height 25
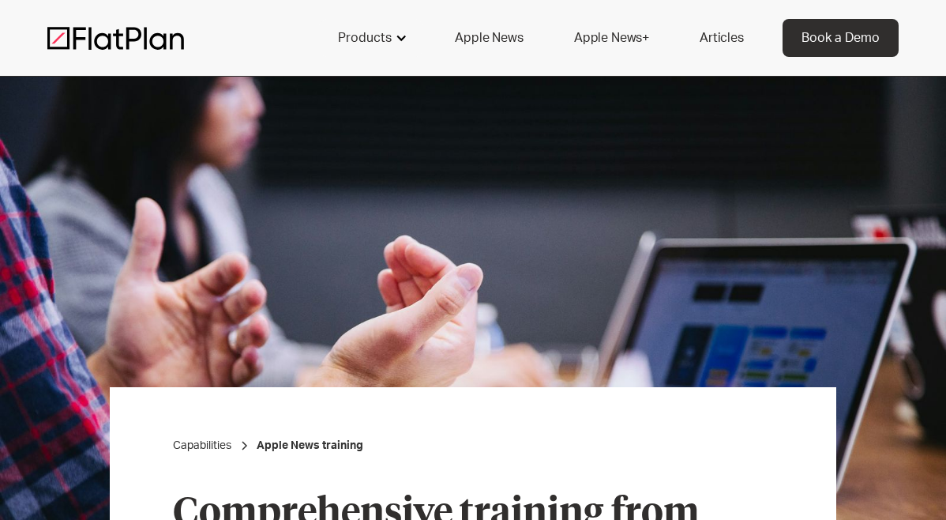
click at [396, 21] on div "Products" at bounding box center [371, 38] width 104 height 38
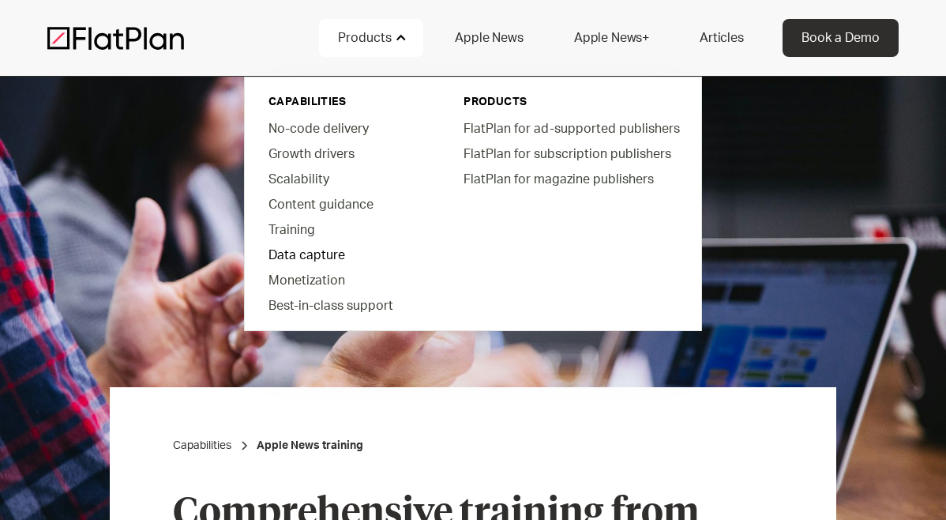
click at [301, 259] on link "Data capture" at bounding box center [345, 254] width 179 height 25
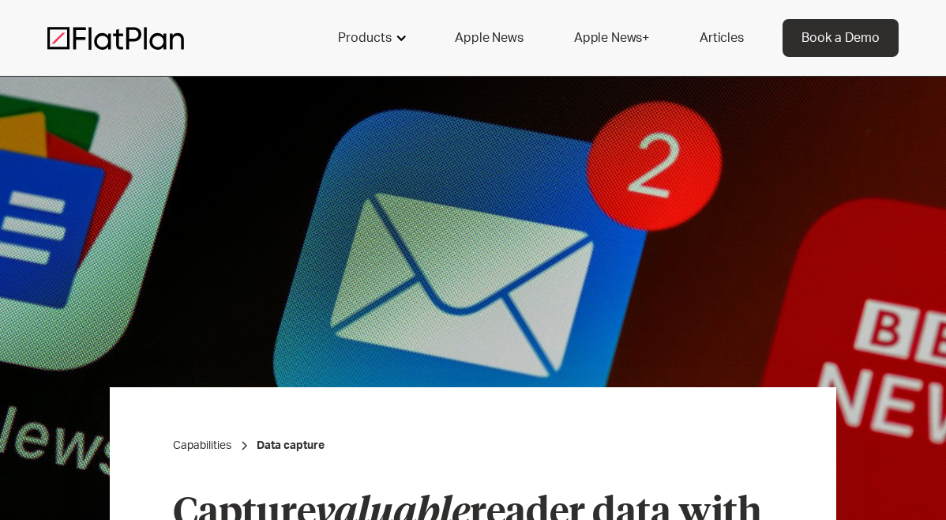
click at [382, 43] on div "Products" at bounding box center [365, 37] width 54 height 19
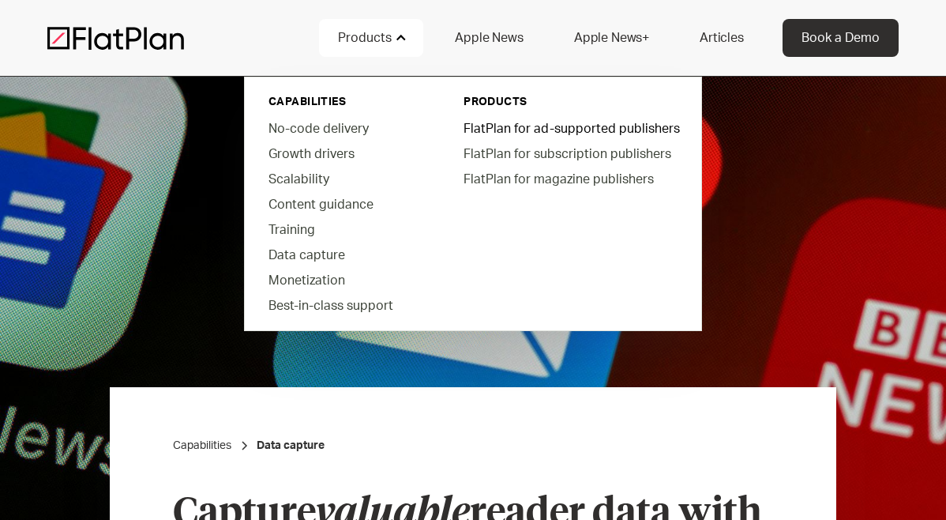
click at [586, 127] on link "FlatPlan for ad-supported publishers" at bounding box center [570, 127] width 239 height 25
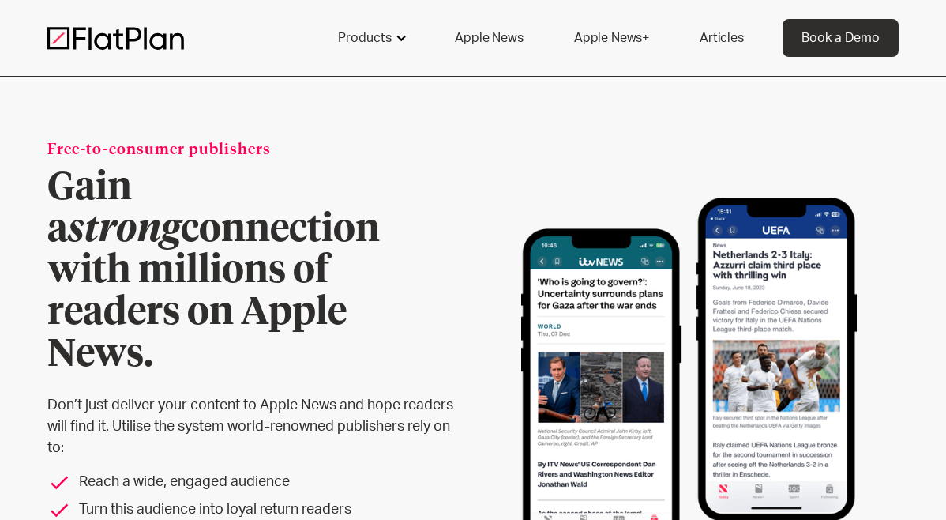
click at [394, 28] on div "Products" at bounding box center [371, 38] width 104 height 38
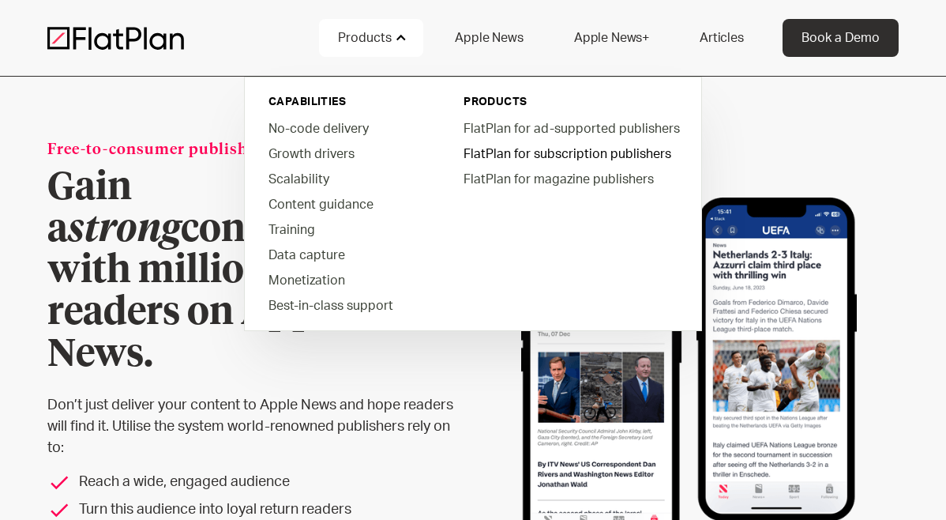
click at [564, 155] on link "FlatPlan for subscription publishers" at bounding box center [570, 153] width 239 height 25
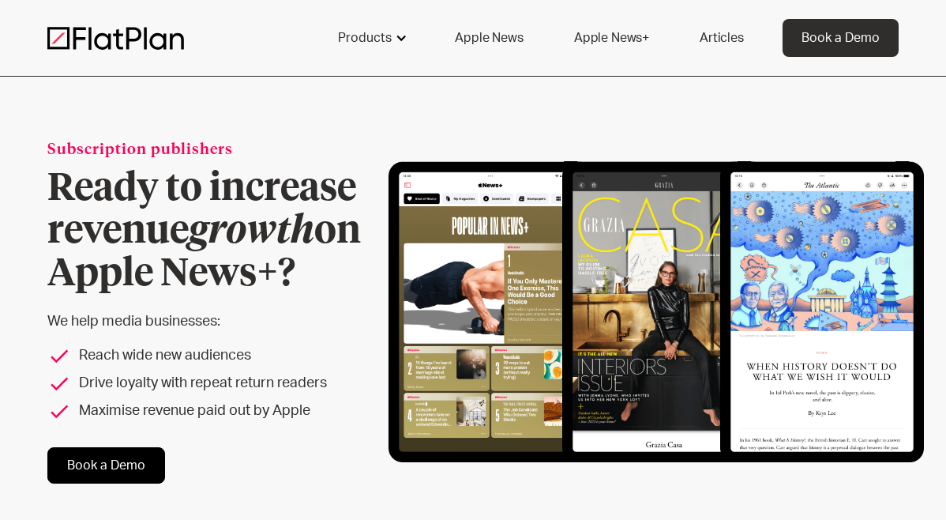
click at [392, 36] on div "Products" at bounding box center [365, 37] width 54 height 19
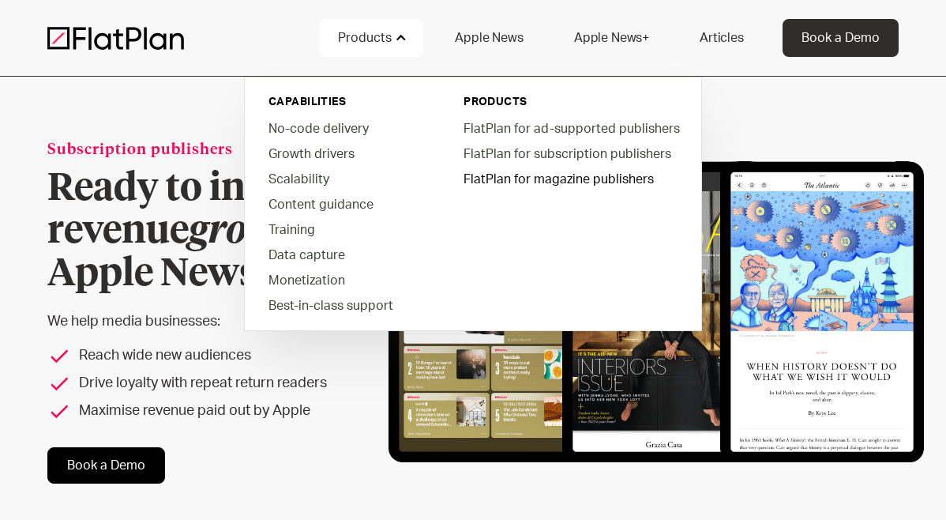
click at [509, 182] on link "FlatPlan for magazine publishers" at bounding box center [570, 178] width 239 height 25
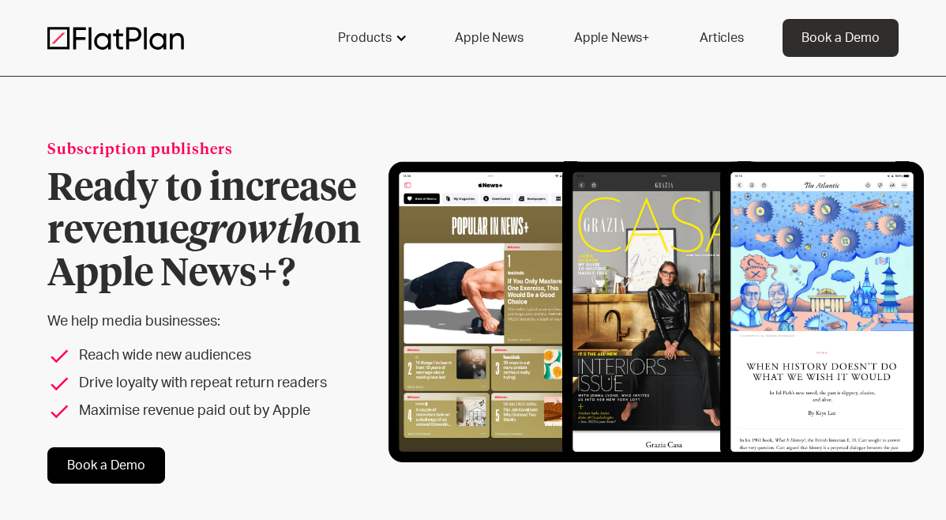
click at [403, 39] on div at bounding box center [401, 38] width 13 height 13
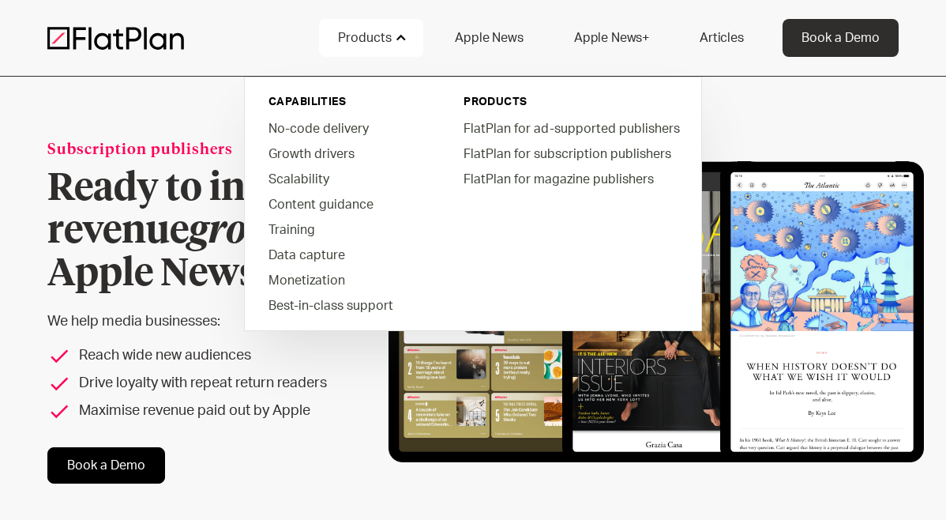
click at [504, 47] on link "Apple News" at bounding box center [489, 38] width 106 height 38
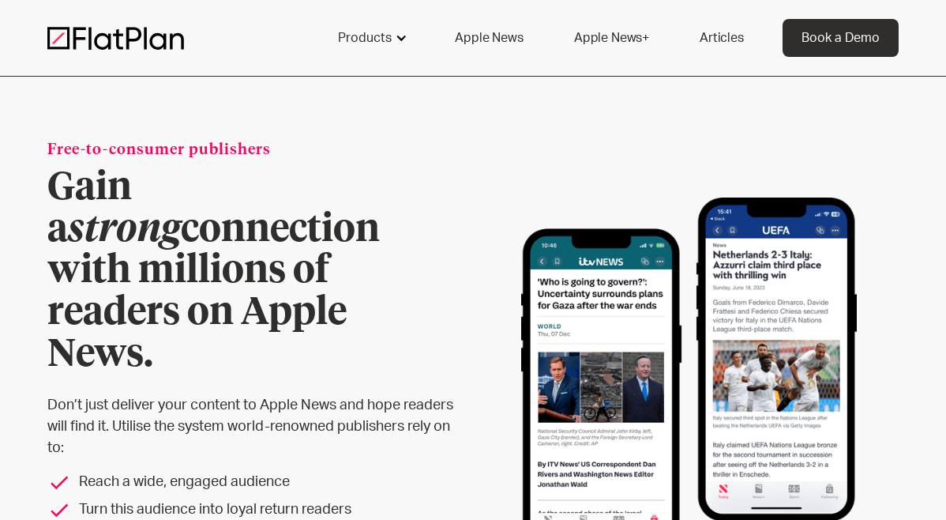
click at [386, 40] on div "Products" at bounding box center [365, 37] width 54 height 19
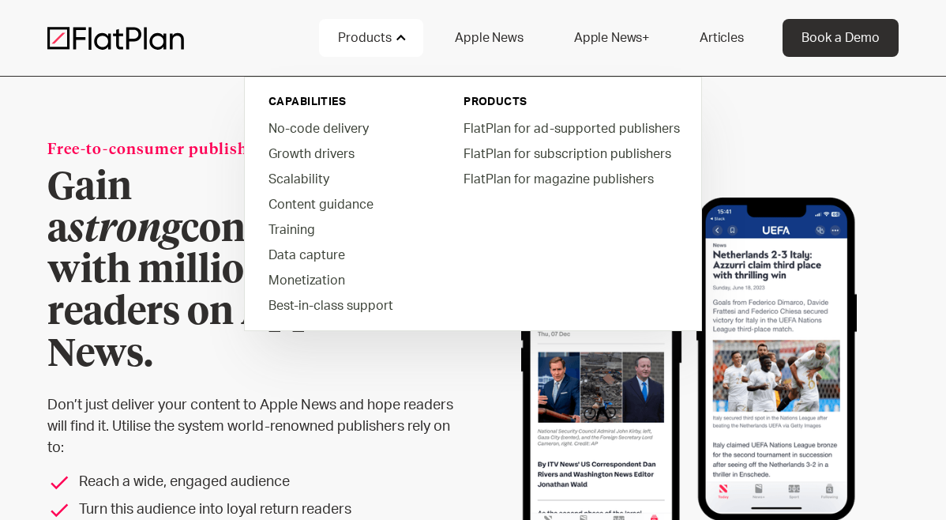
click at [617, 48] on link "Apple News+" at bounding box center [611, 38] width 113 height 38
